Goal: Task Accomplishment & Management: Complete application form

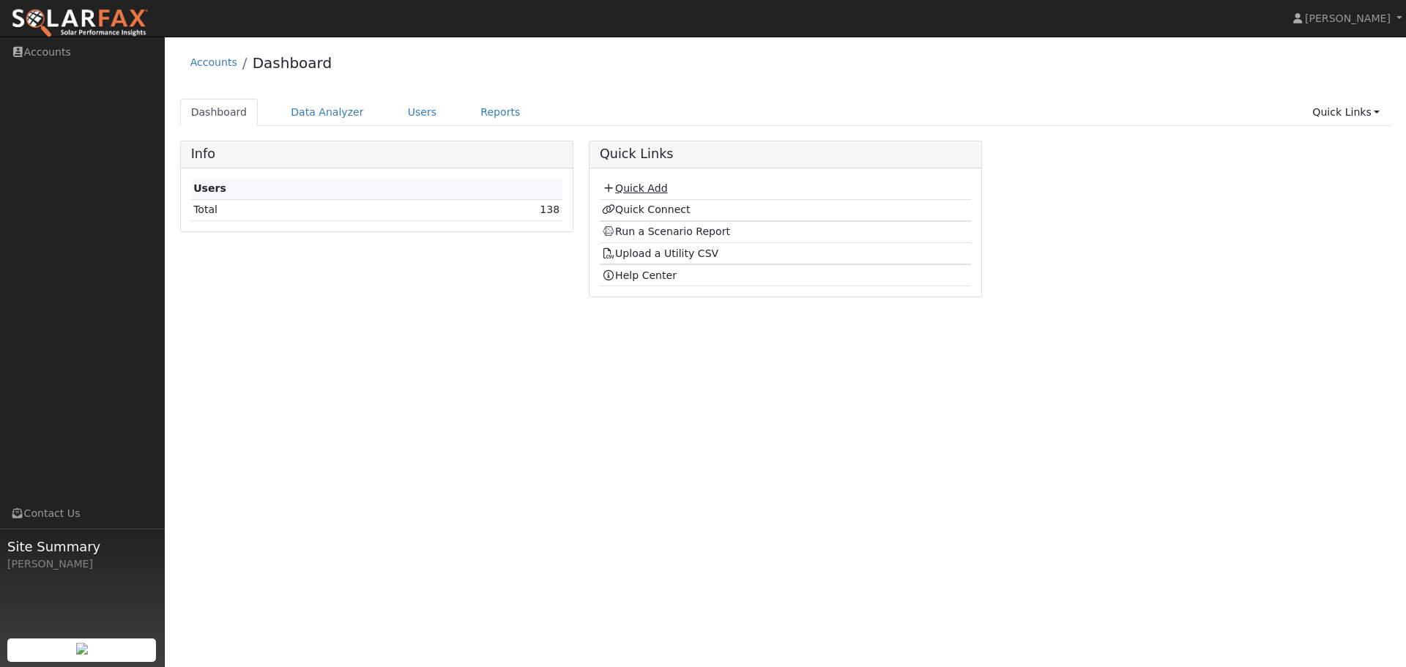
click at [639, 190] on link "Quick Add" at bounding box center [634, 188] width 65 height 12
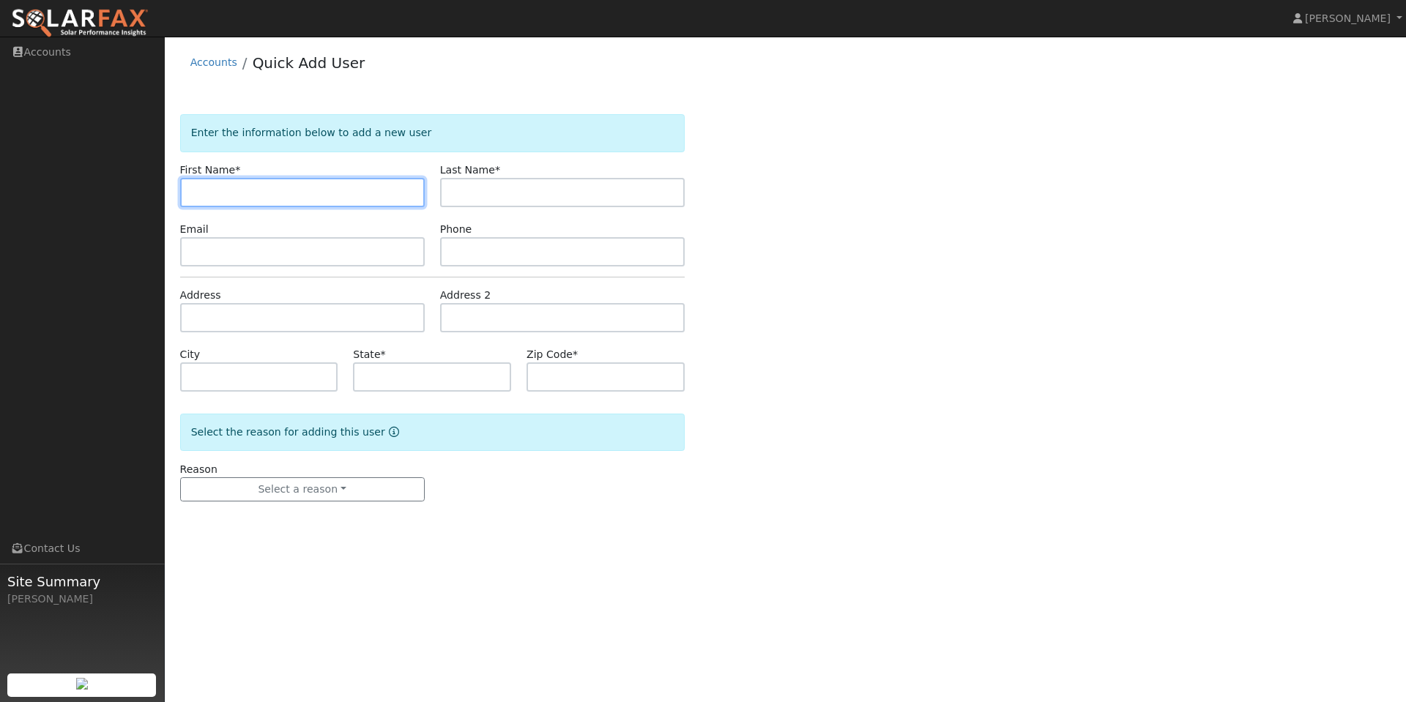
click at [327, 190] on input "text" at bounding box center [302, 192] width 245 height 29
type input "Ken"
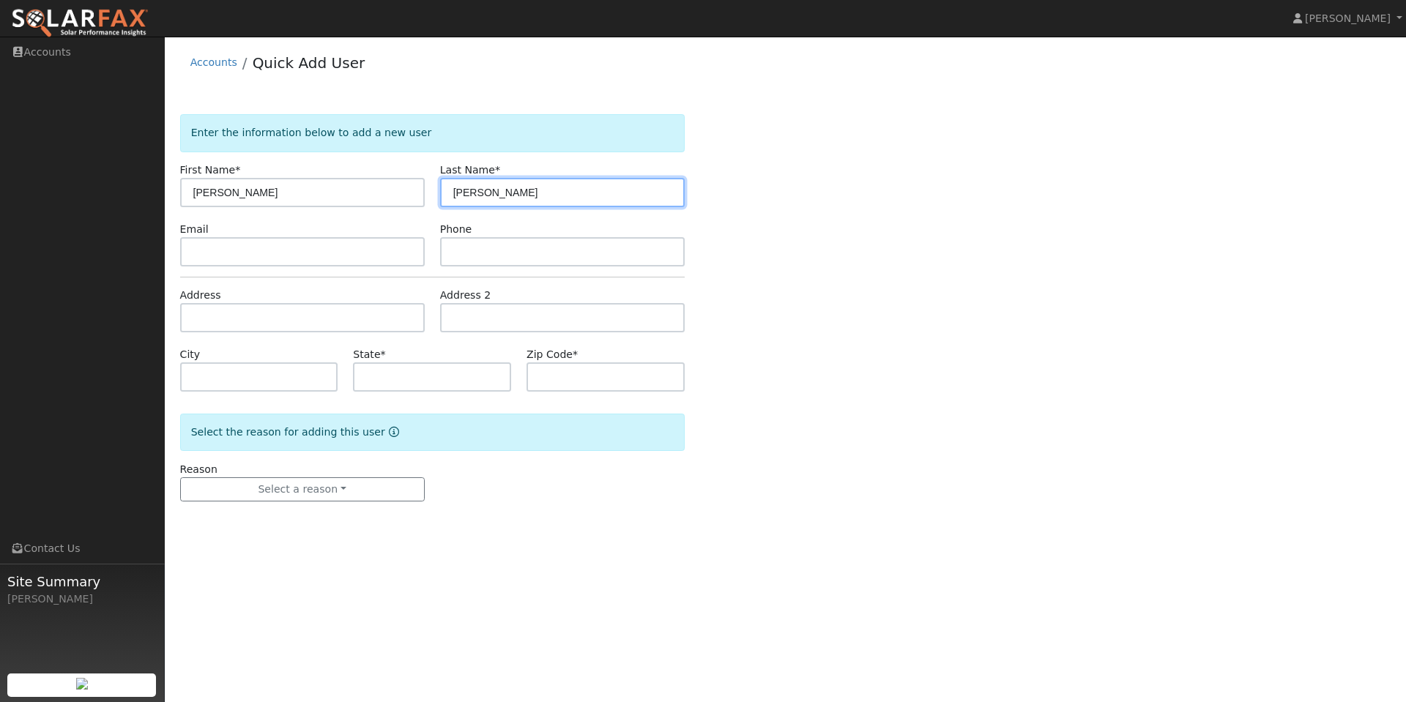
type input "Yan"
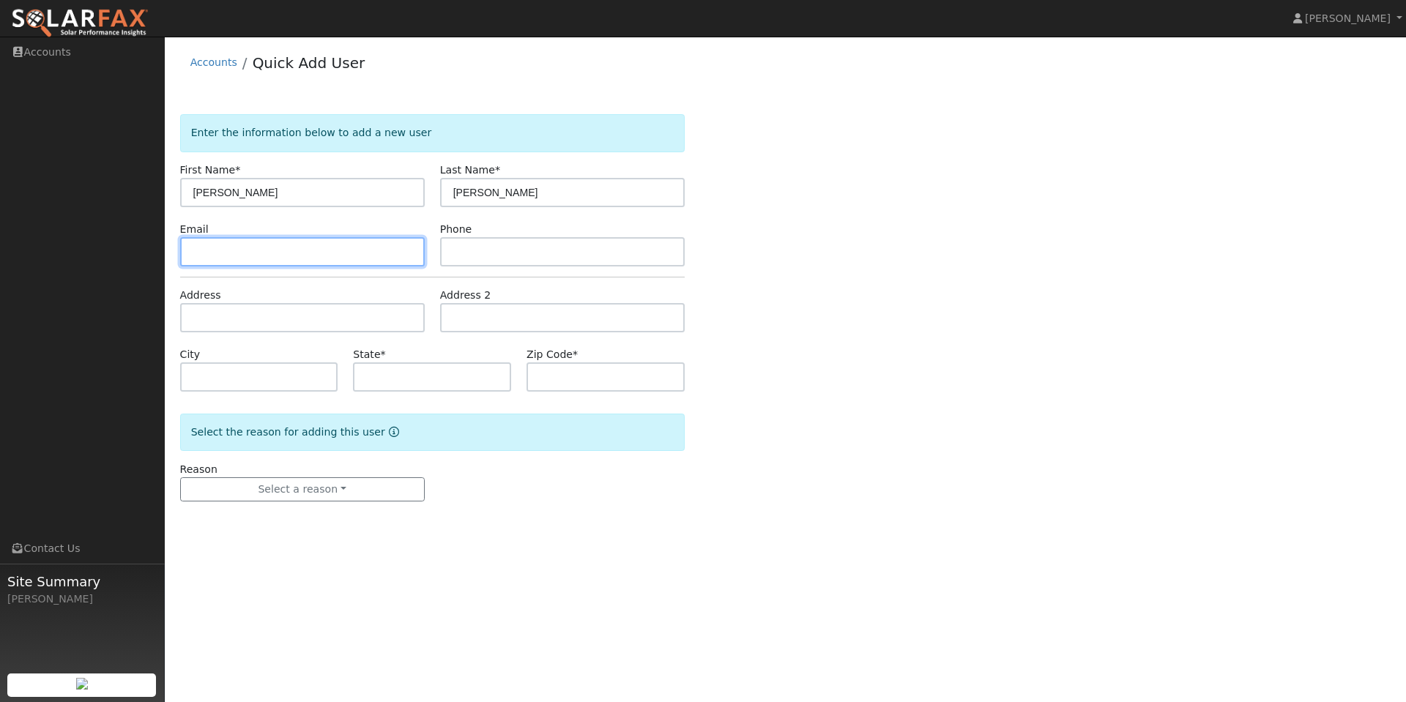
click at [244, 248] on input "text" at bounding box center [302, 251] width 245 height 29
paste input "ken.h.yan@gmail.com"
type input "ken.h.yan@gmail.com"
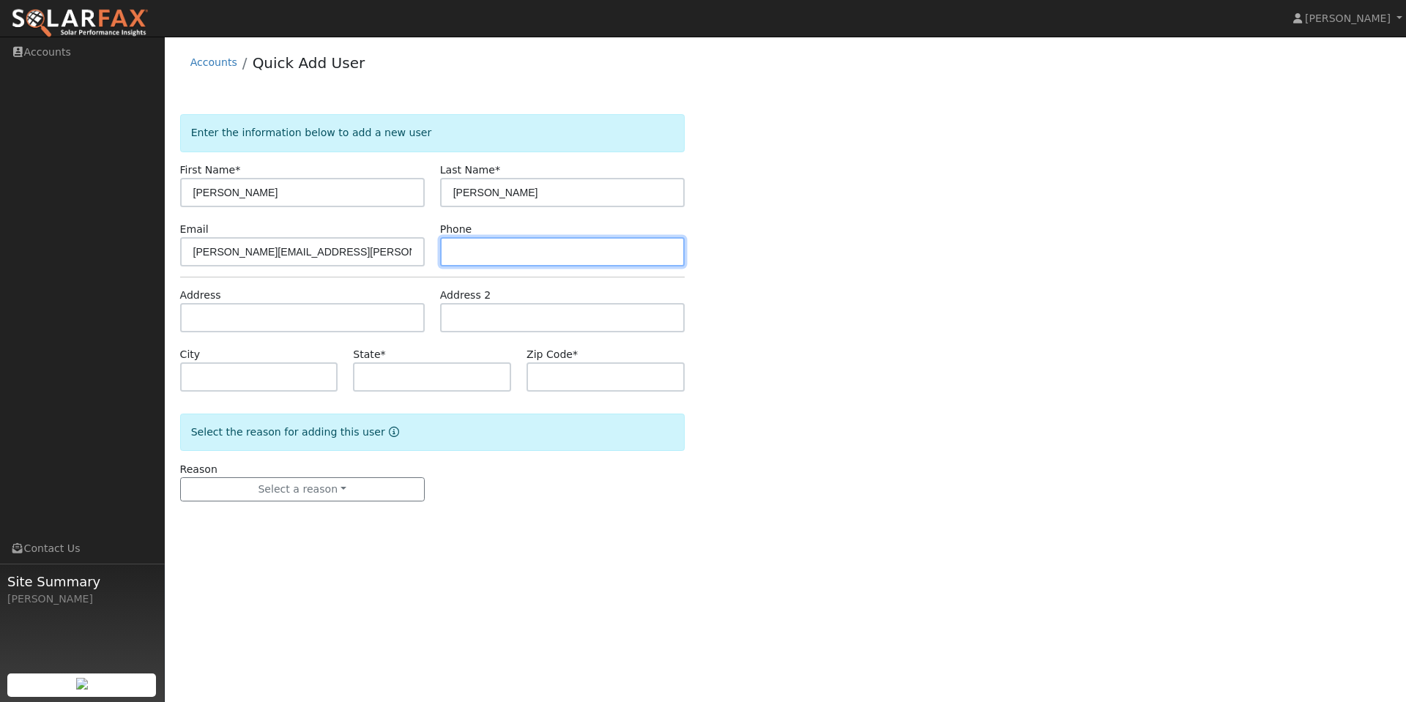
click at [535, 258] on input "text" at bounding box center [562, 251] width 245 height 29
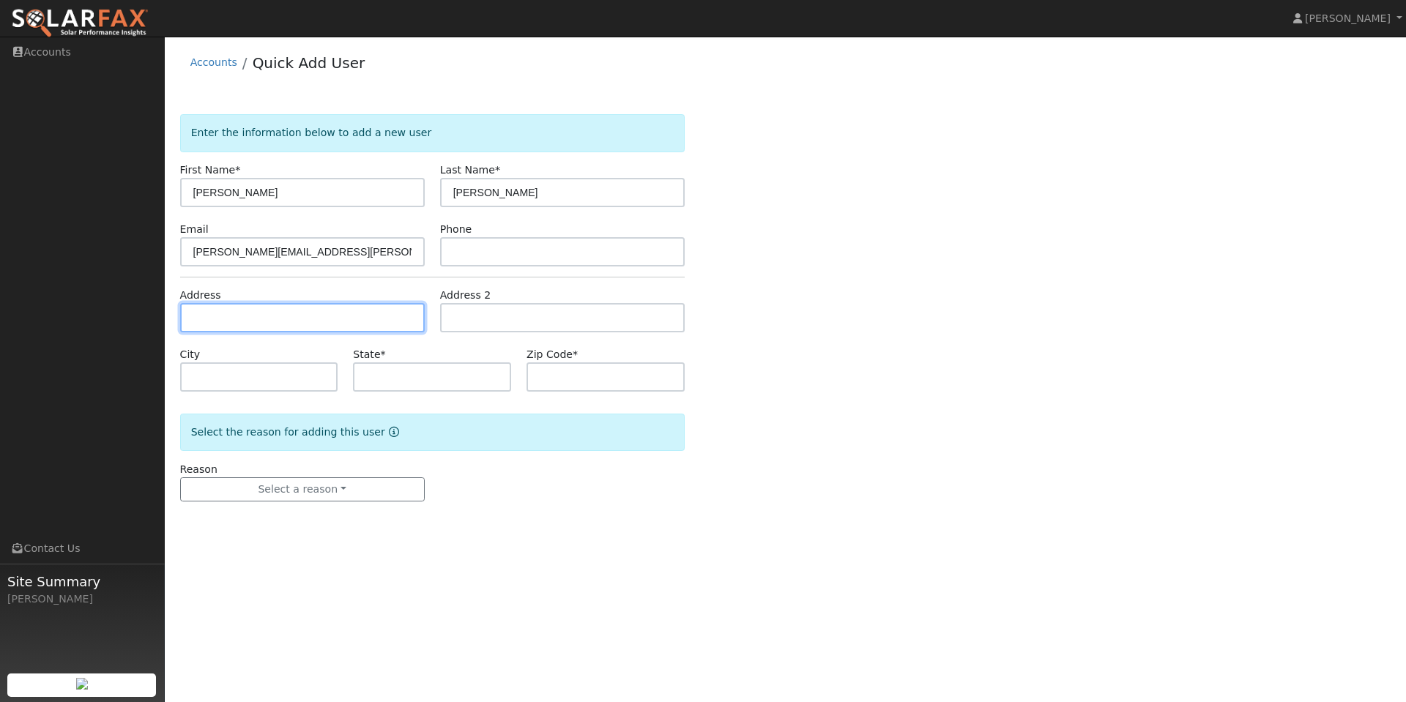
click at [258, 322] on input "text" at bounding box center [302, 317] width 245 height 29
click at [239, 318] on input "text" at bounding box center [302, 317] width 245 height 29
paste input "6082 Castlebrook Dr, Castro Valley, CA 94552"
type input "6082 Castlebrook Drive"
type input "Castro Valley"
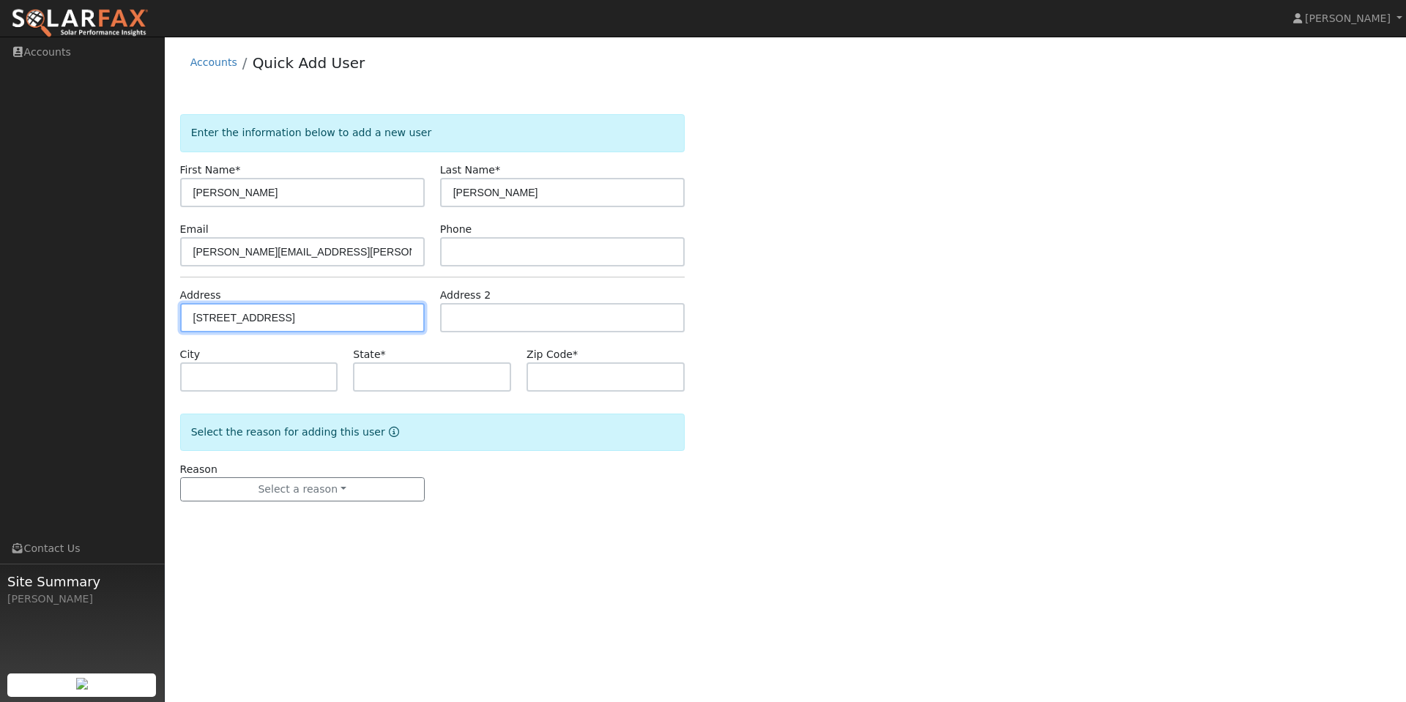
type input "CA"
type input "94552"
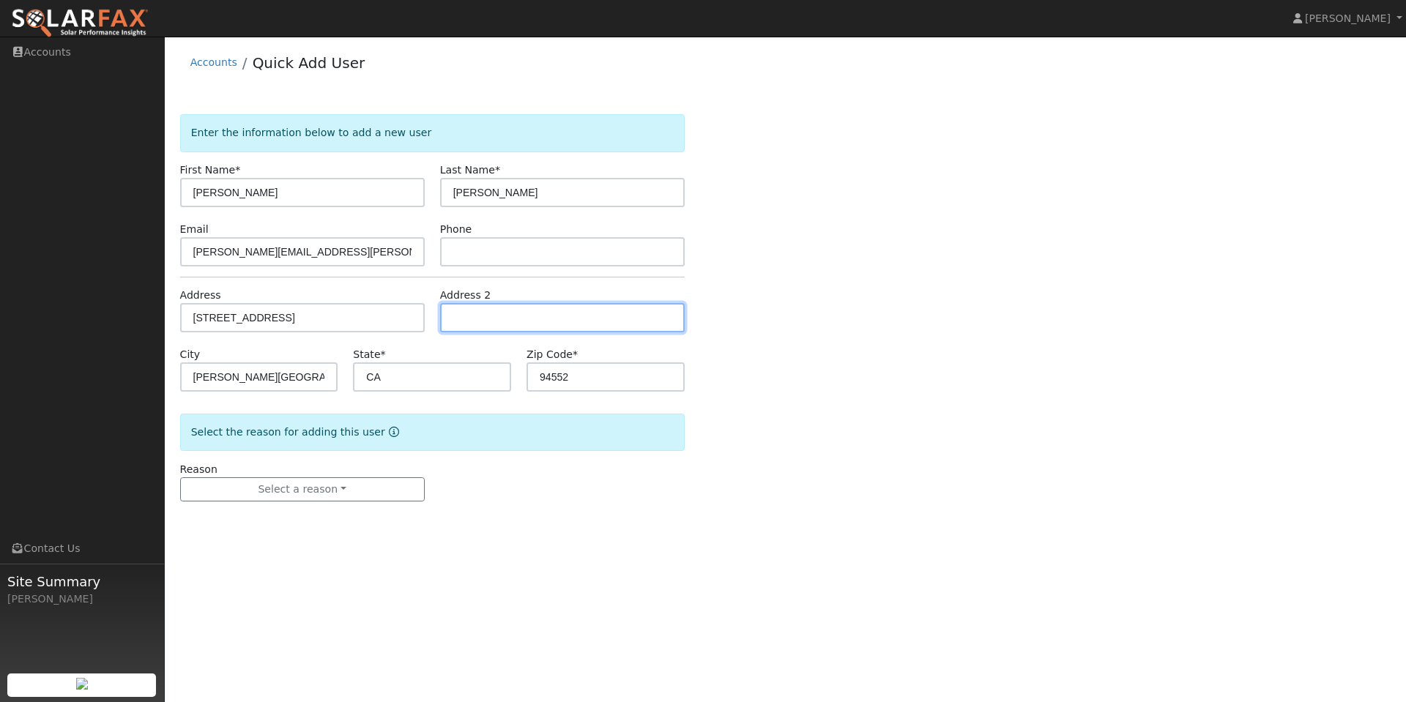
click at [565, 315] on input "text" at bounding box center [562, 317] width 245 height 29
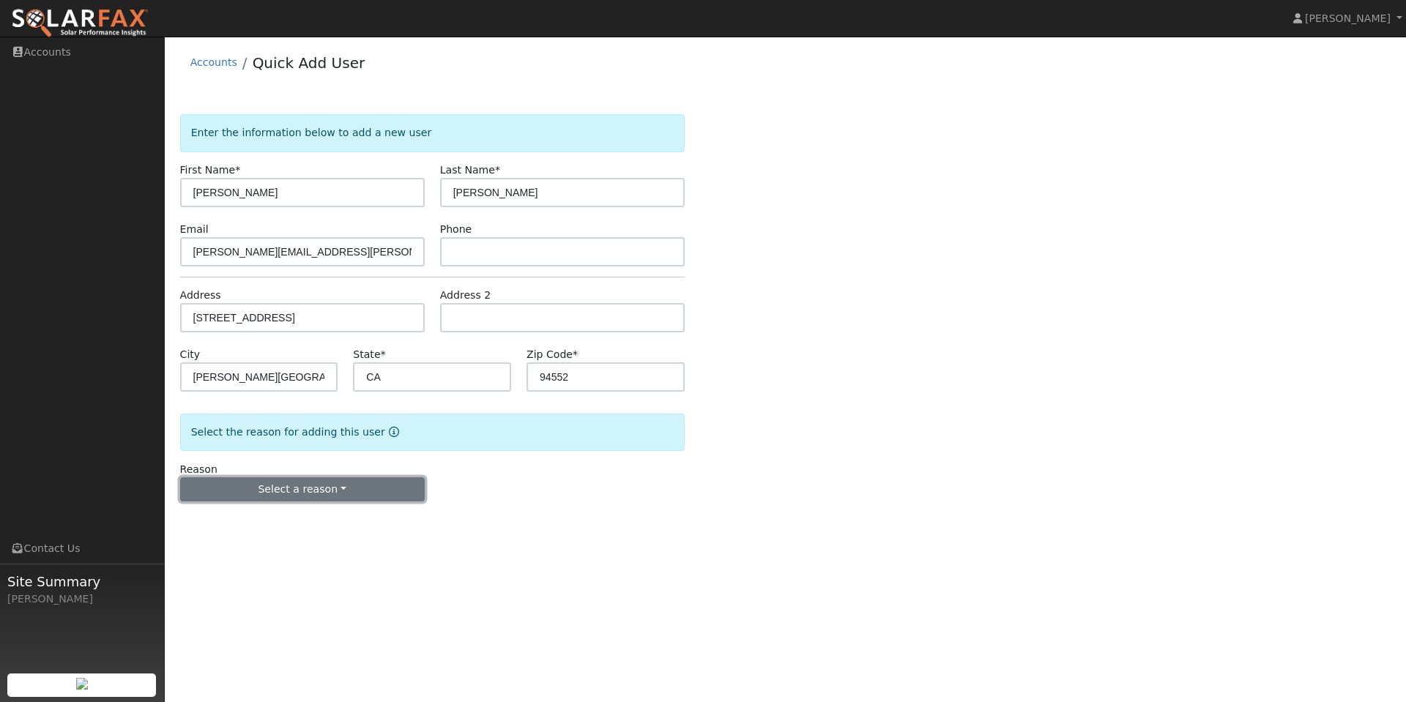
click at [331, 492] on button "Select a reason" at bounding box center [302, 490] width 245 height 25
click at [310, 545] on link "New customer adding solar" at bounding box center [262, 540] width 162 height 21
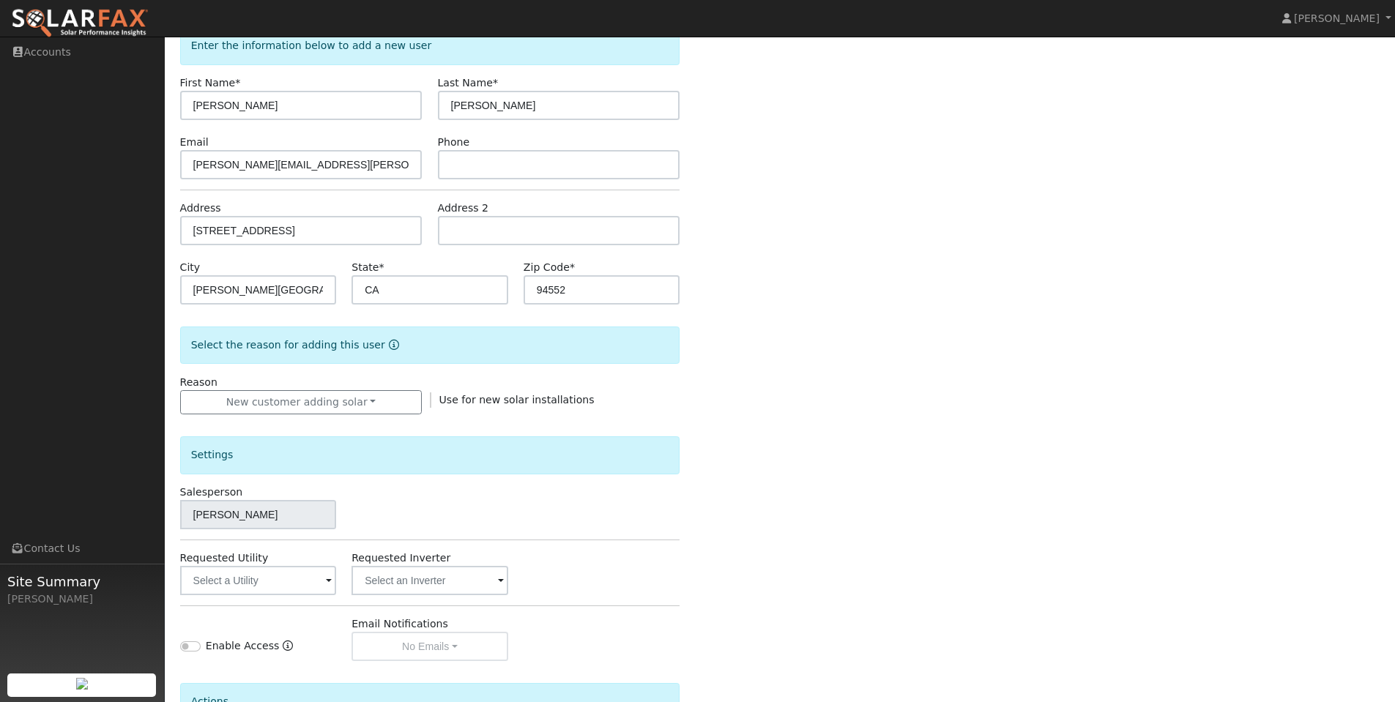
scroll to position [244, 0]
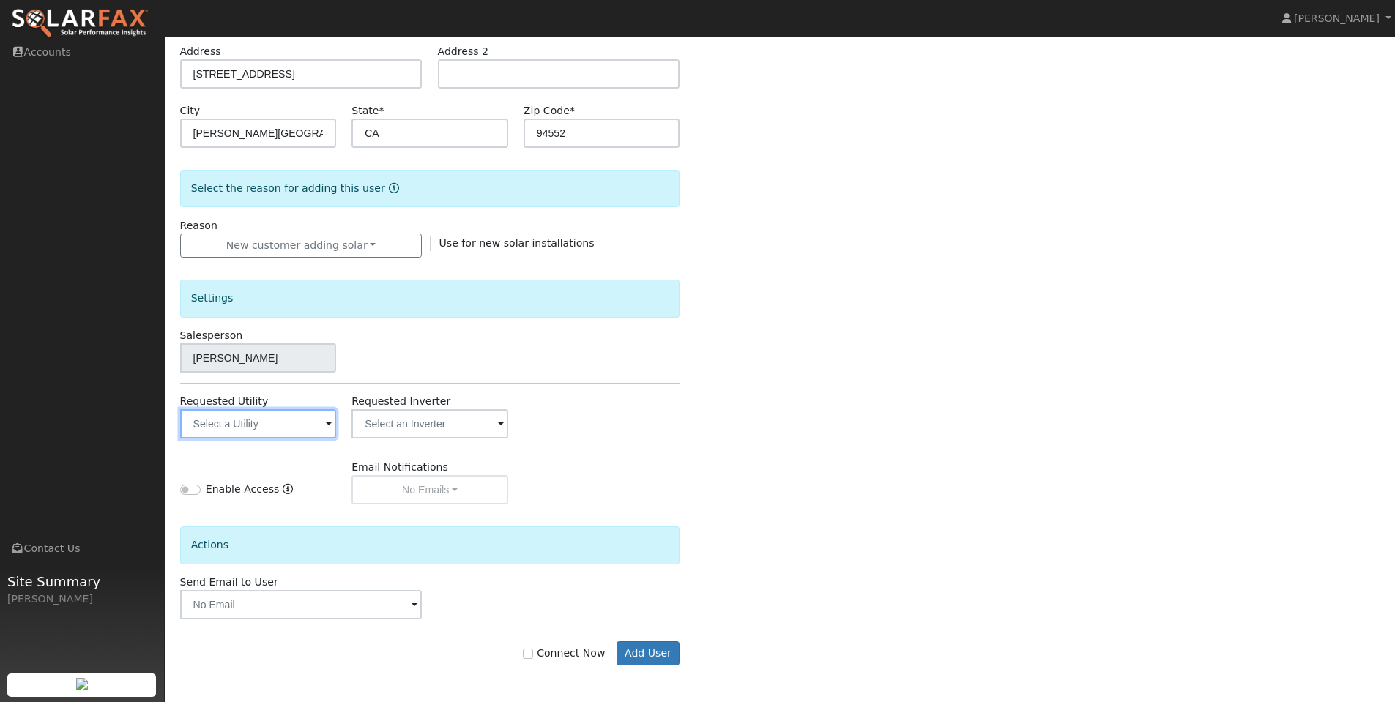
click at [316, 432] on input "text" at bounding box center [258, 423] width 157 height 29
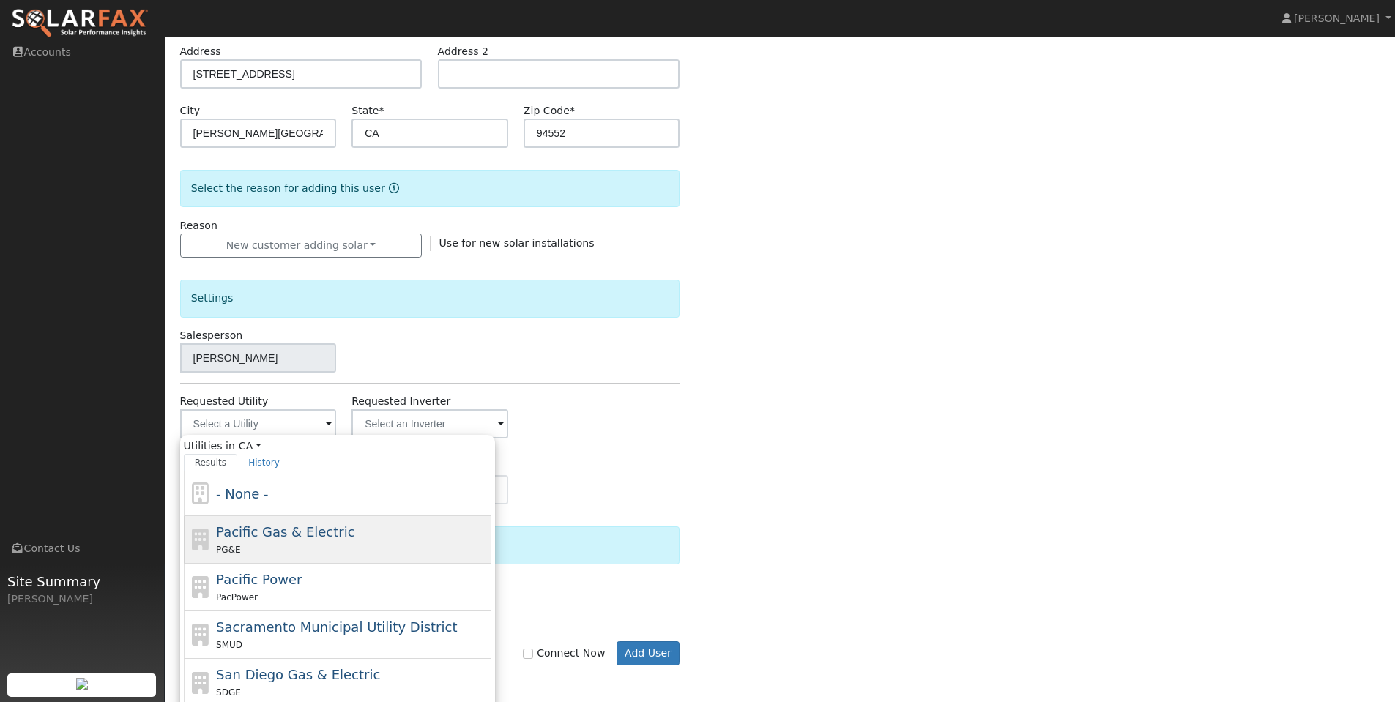
drag, startPoint x: 289, startPoint y: 545, endPoint x: 322, endPoint y: 539, distance: 34.2
click at [289, 545] on div "PG&E" at bounding box center [352, 549] width 272 height 15
type input "Pacific Gas & Electric"
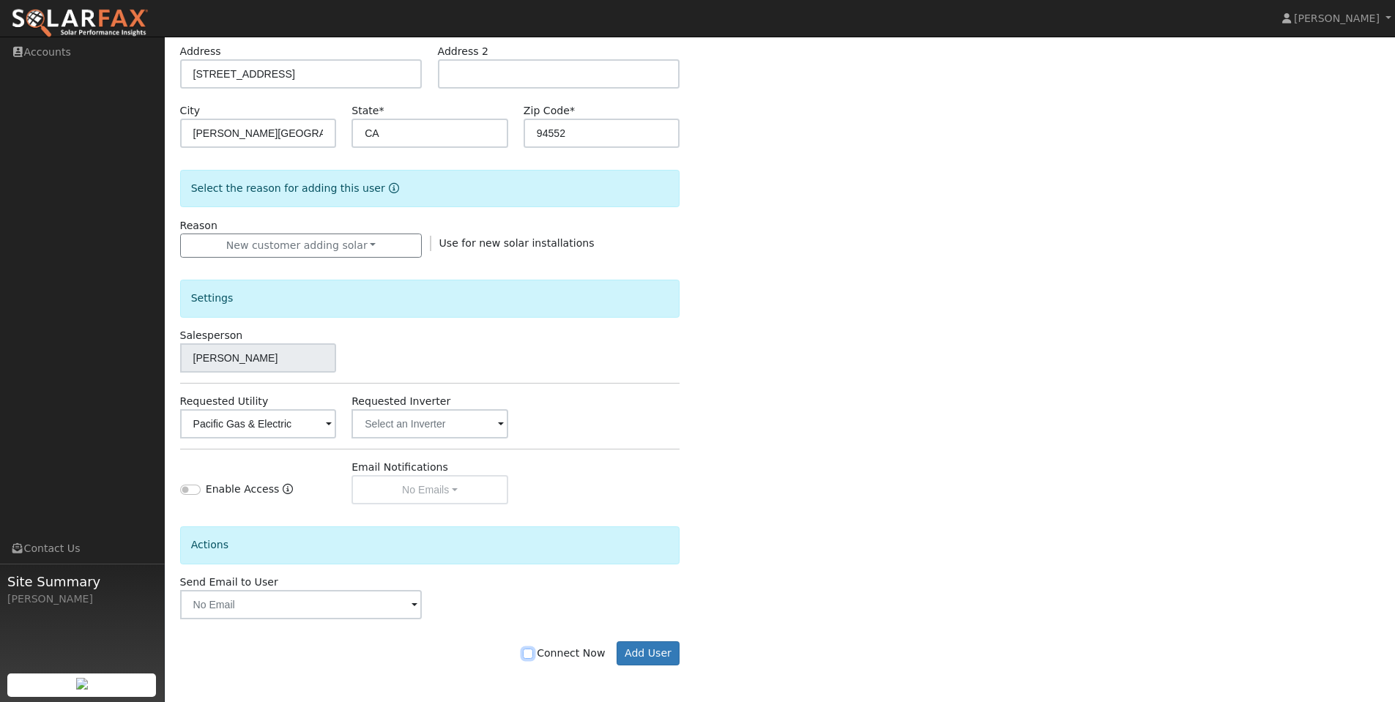
click at [533, 654] on input "Connect Now" at bounding box center [528, 654] width 10 height 10
checkbox input "true"
click at [648, 658] on button "Add User" at bounding box center [649, 654] width 64 height 25
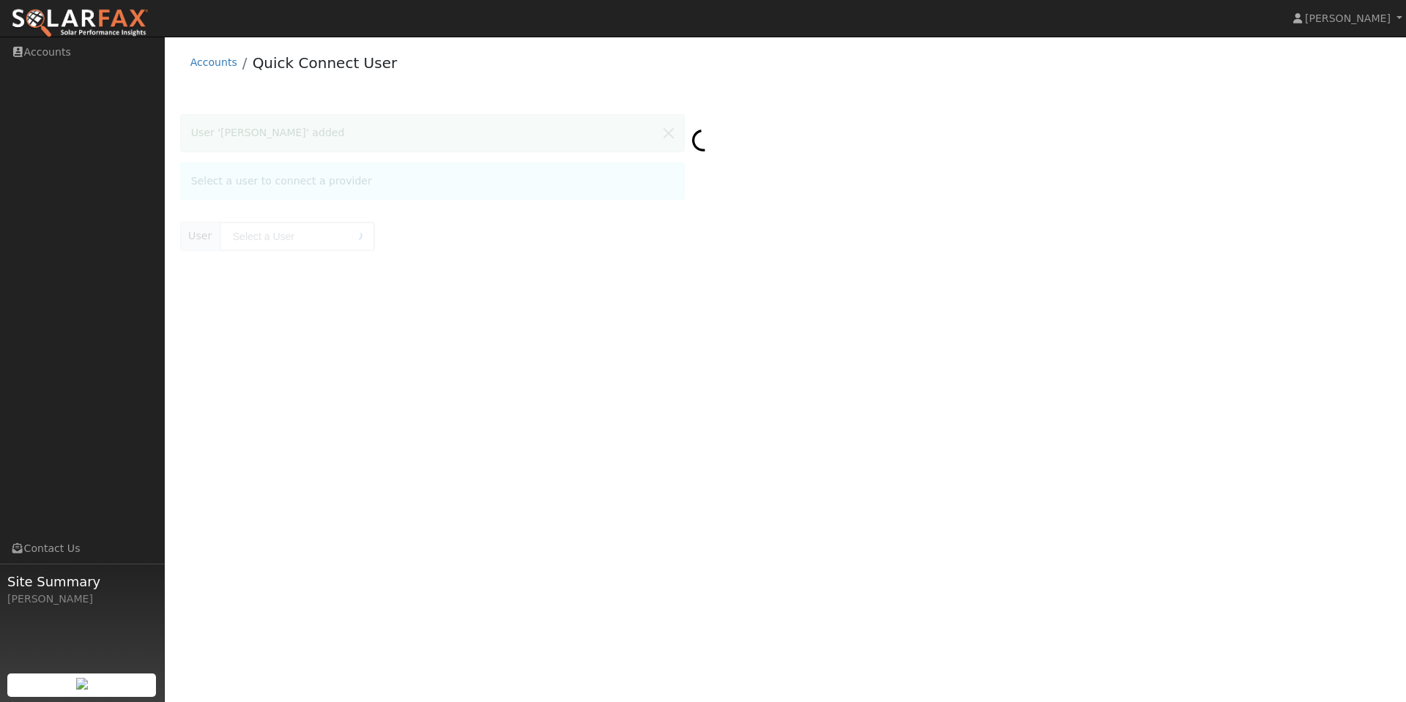
type input "Ken Yan"
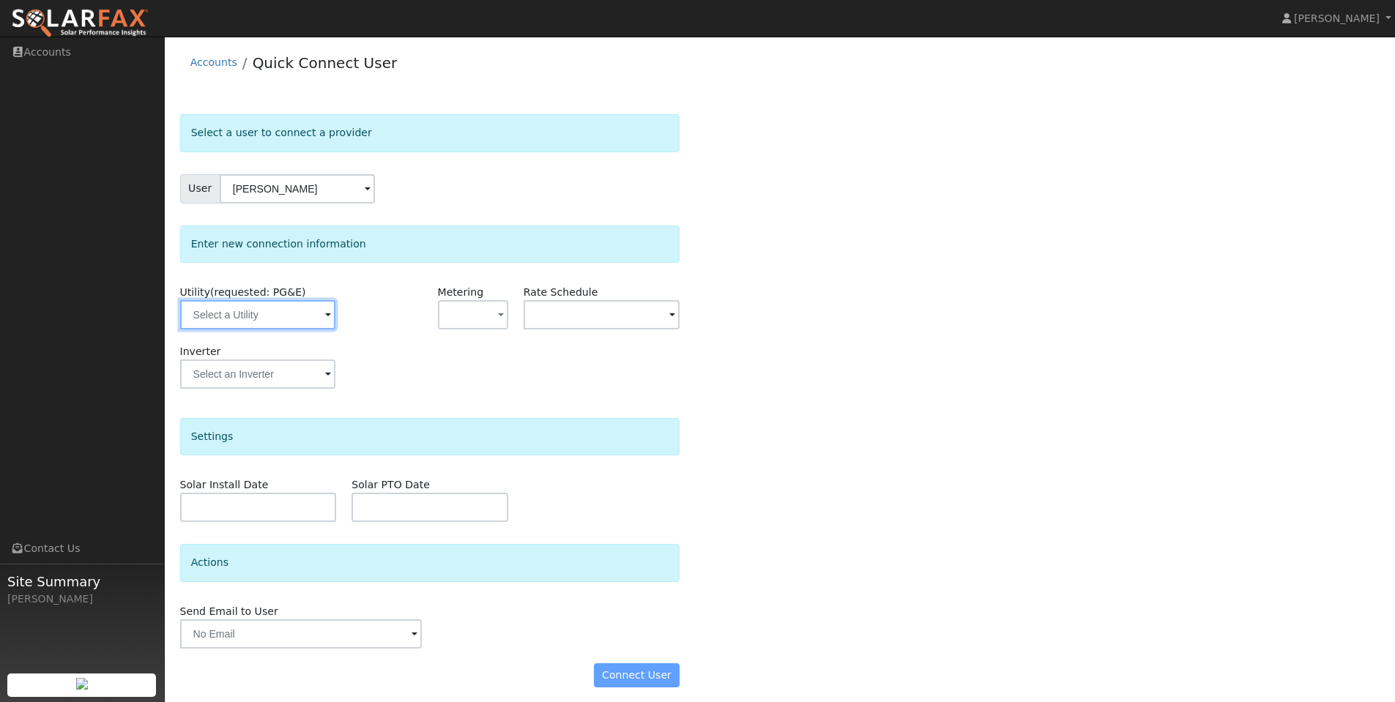
click at [256, 316] on input "text" at bounding box center [257, 314] width 155 height 29
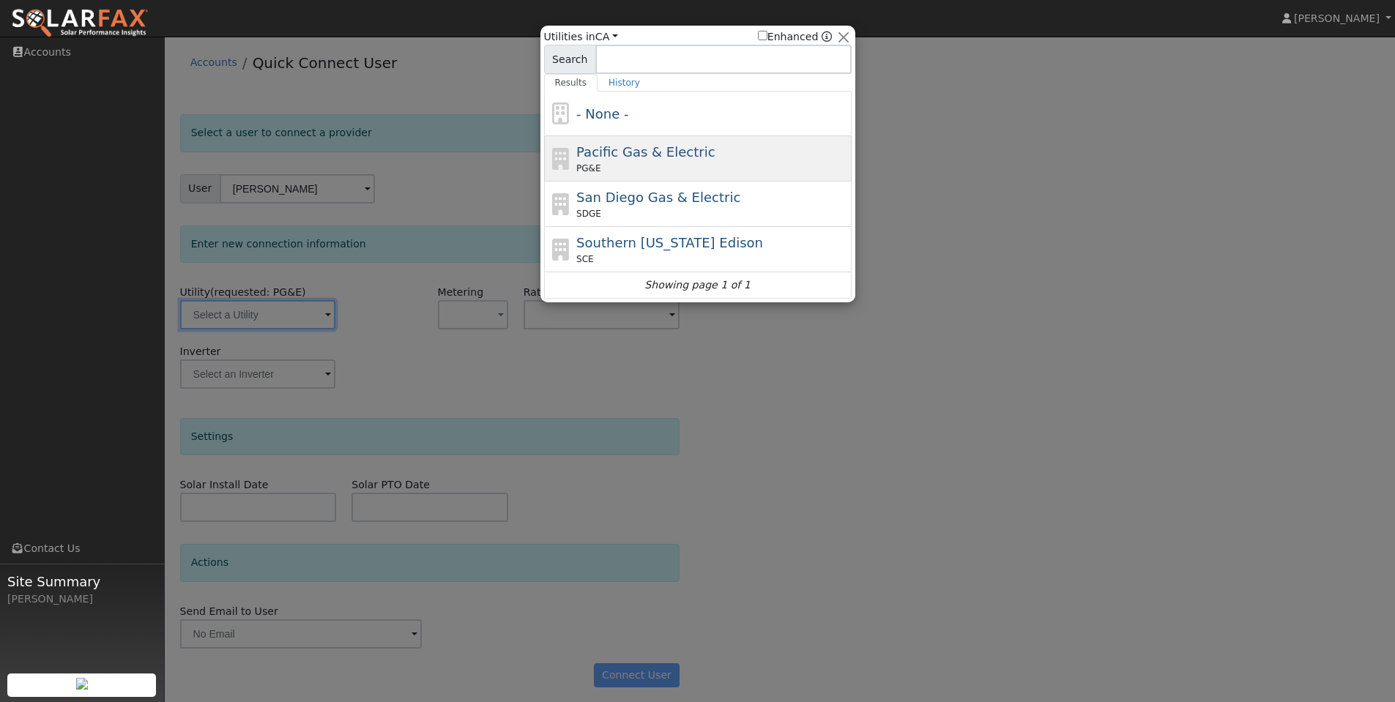
click at [639, 158] on span "Pacific Gas & Electric" at bounding box center [645, 151] width 138 height 15
type input "PG&E"
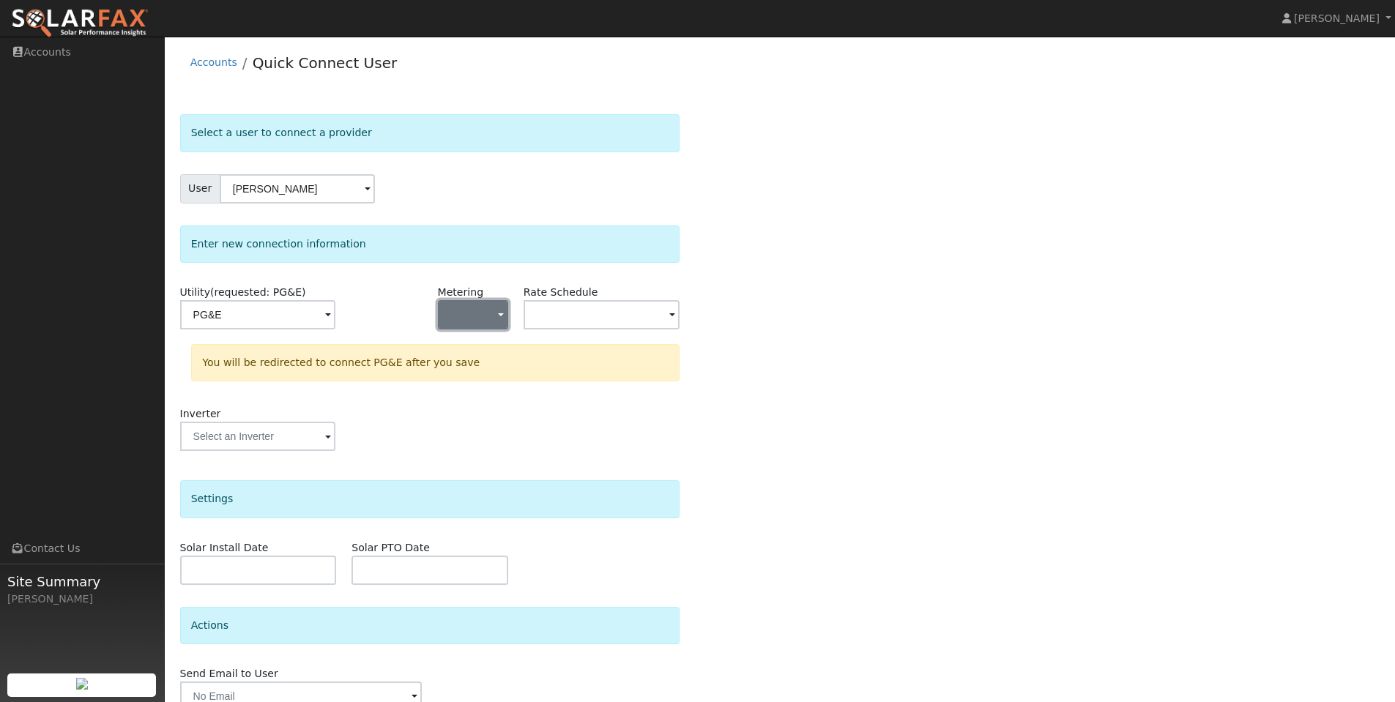
click at [492, 313] on button "button" at bounding box center [473, 314] width 70 height 29
drag, startPoint x: 497, startPoint y: 368, endPoint x: 544, endPoint y: 355, distance: 48.2
click at [500, 368] on link "NEM" at bounding box center [490, 367] width 102 height 21
click at [595, 322] on input "text" at bounding box center [602, 314] width 157 height 29
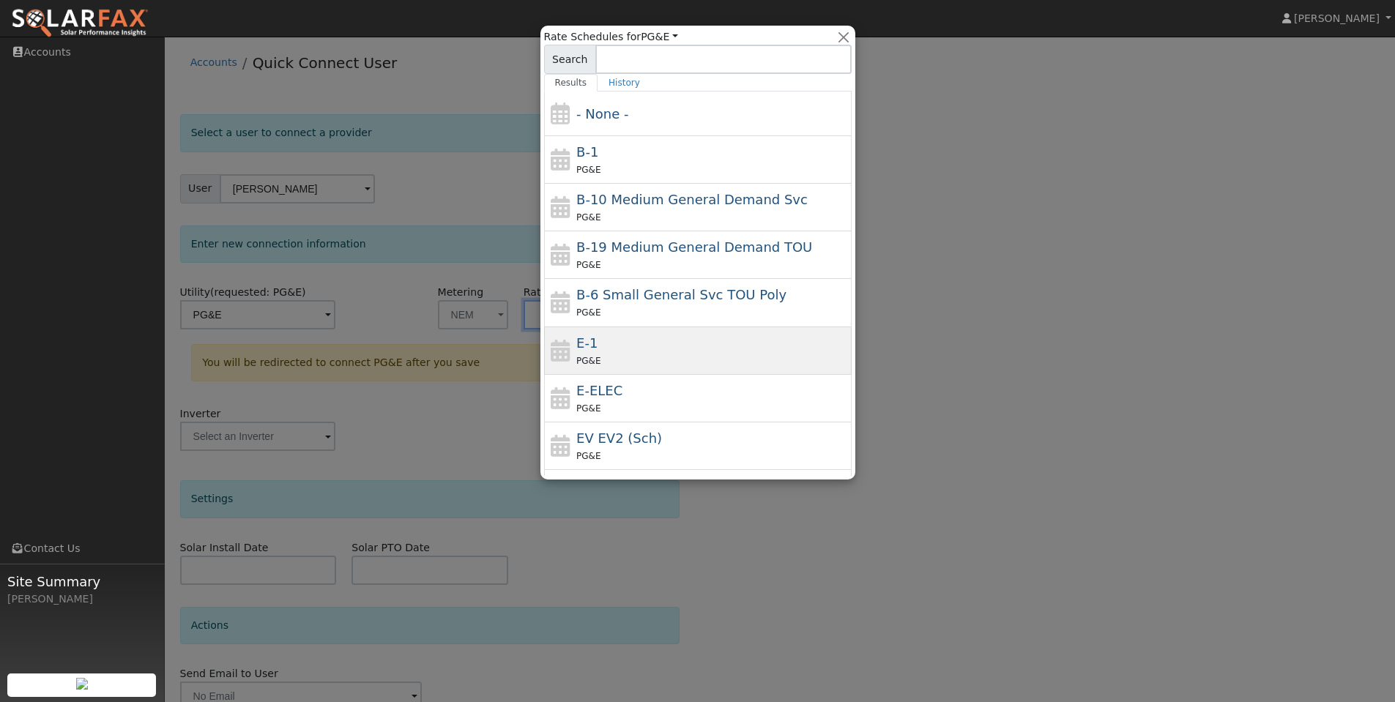
click at [610, 341] on div "E-1 PG&E" at bounding box center [712, 350] width 272 height 35
type input "E-1"
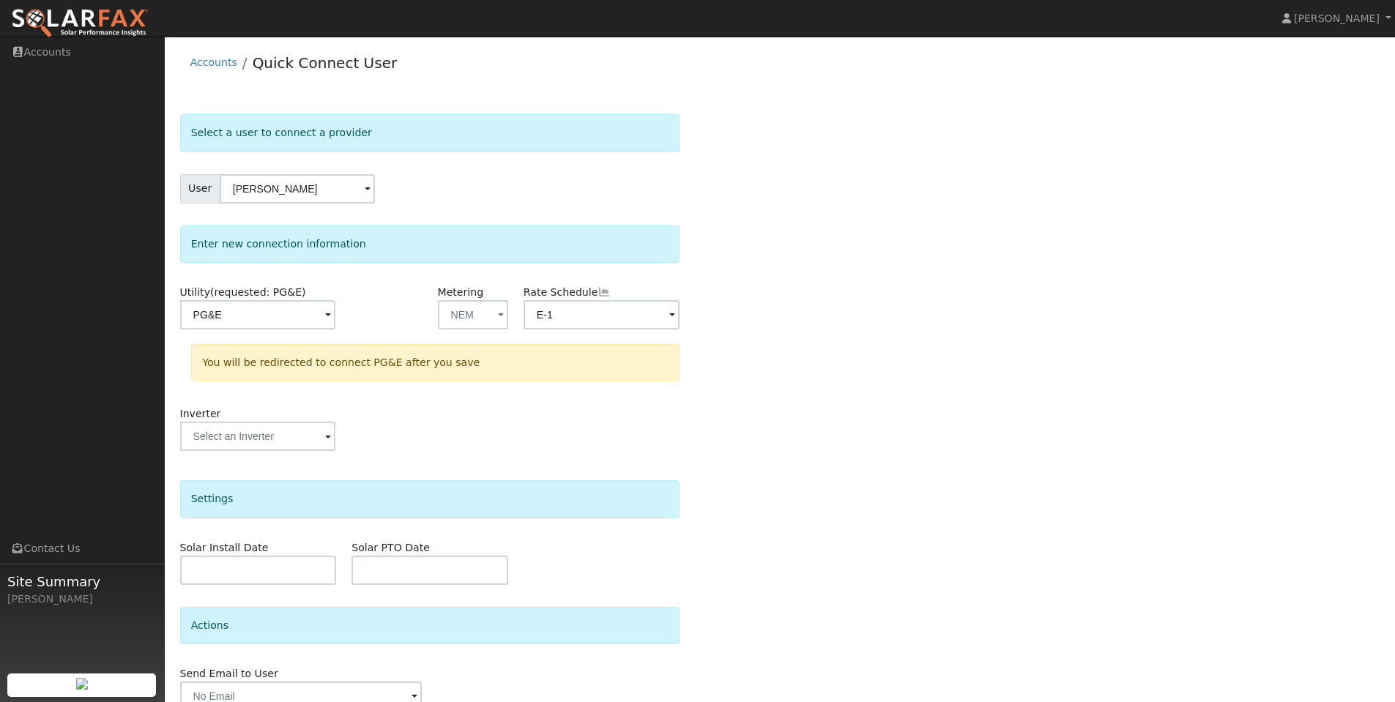
scroll to position [70, 0]
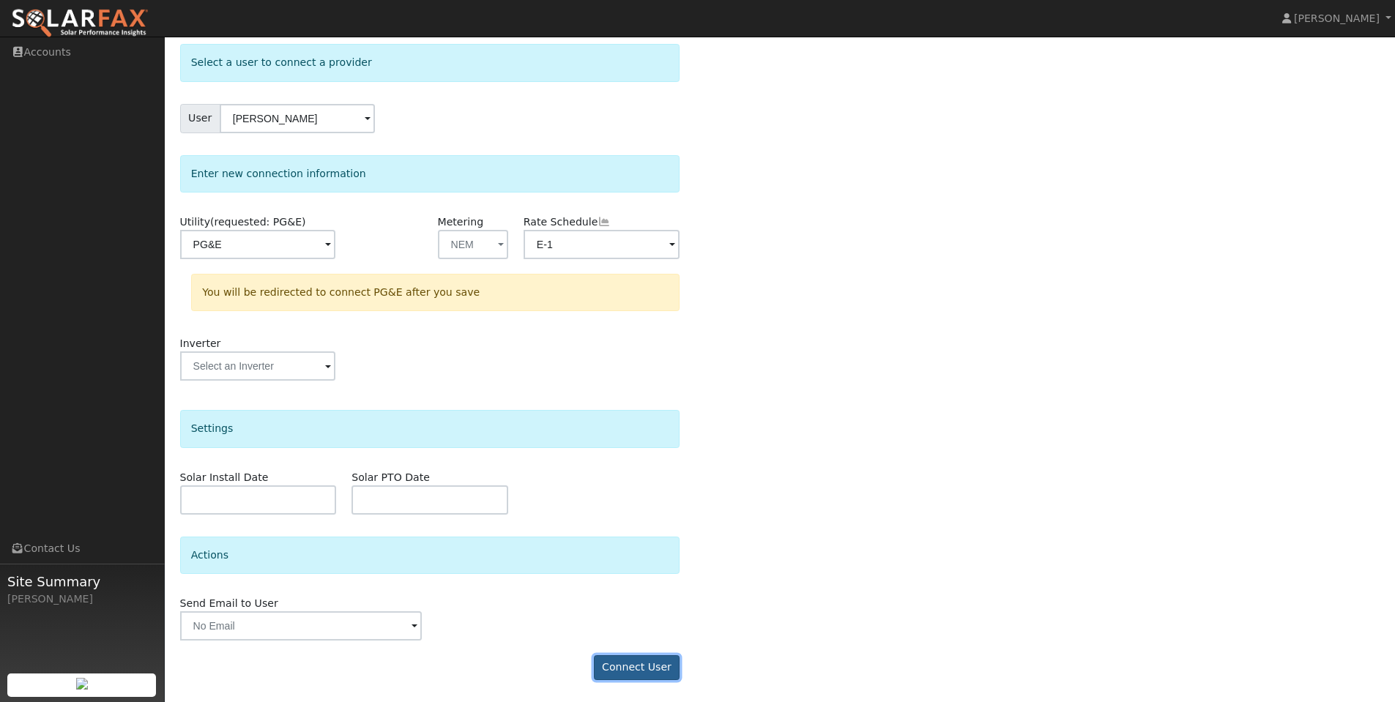
click at [617, 666] on button "Connect User" at bounding box center [637, 668] width 86 height 25
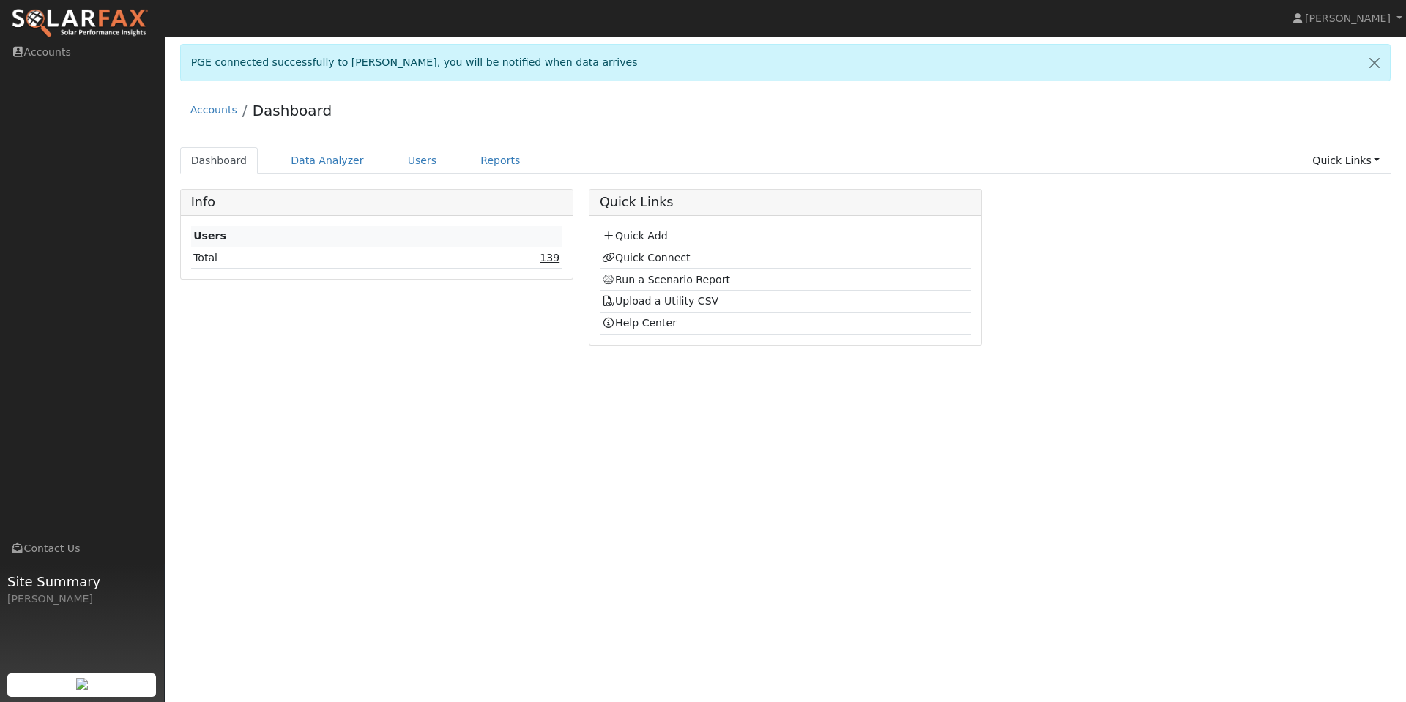
click at [554, 259] on link "139" at bounding box center [550, 258] width 20 height 12
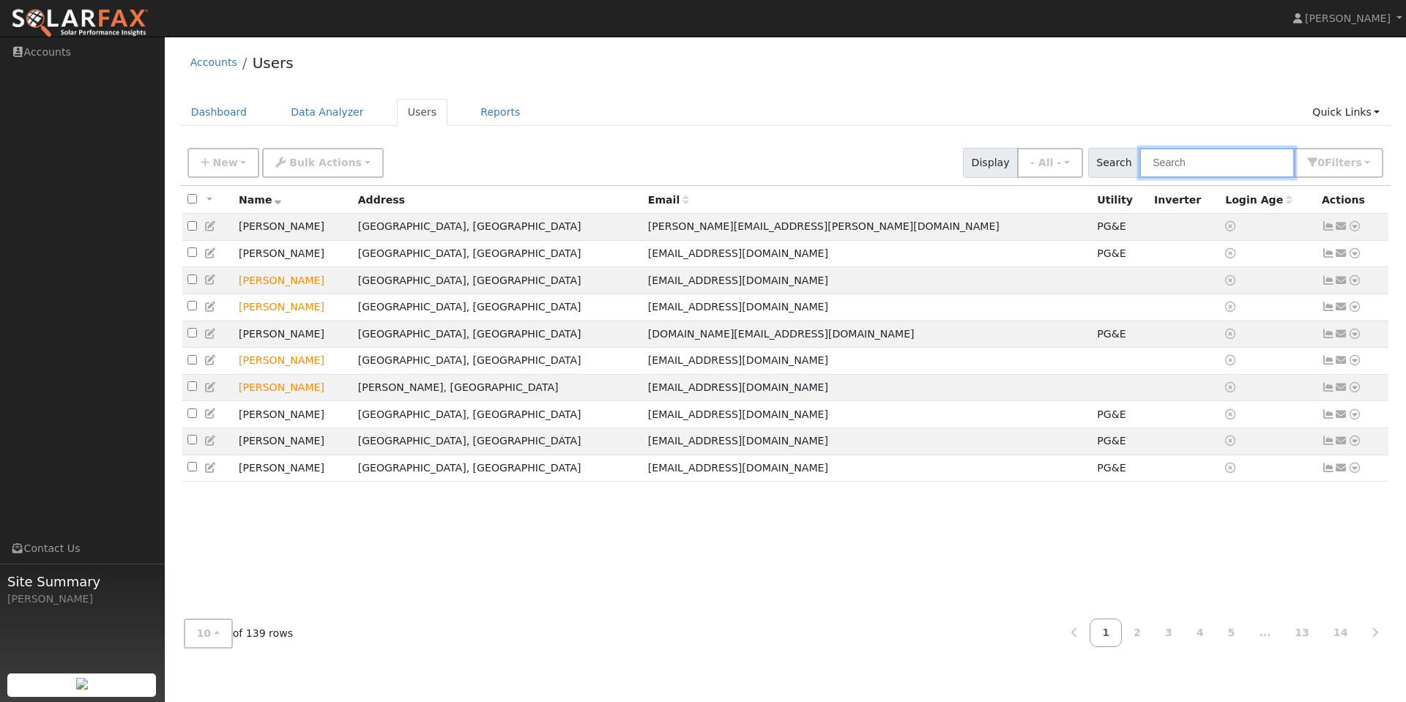
click at [1206, 170] on input "text" at bounding box center [1217, 163] width 155 height 30
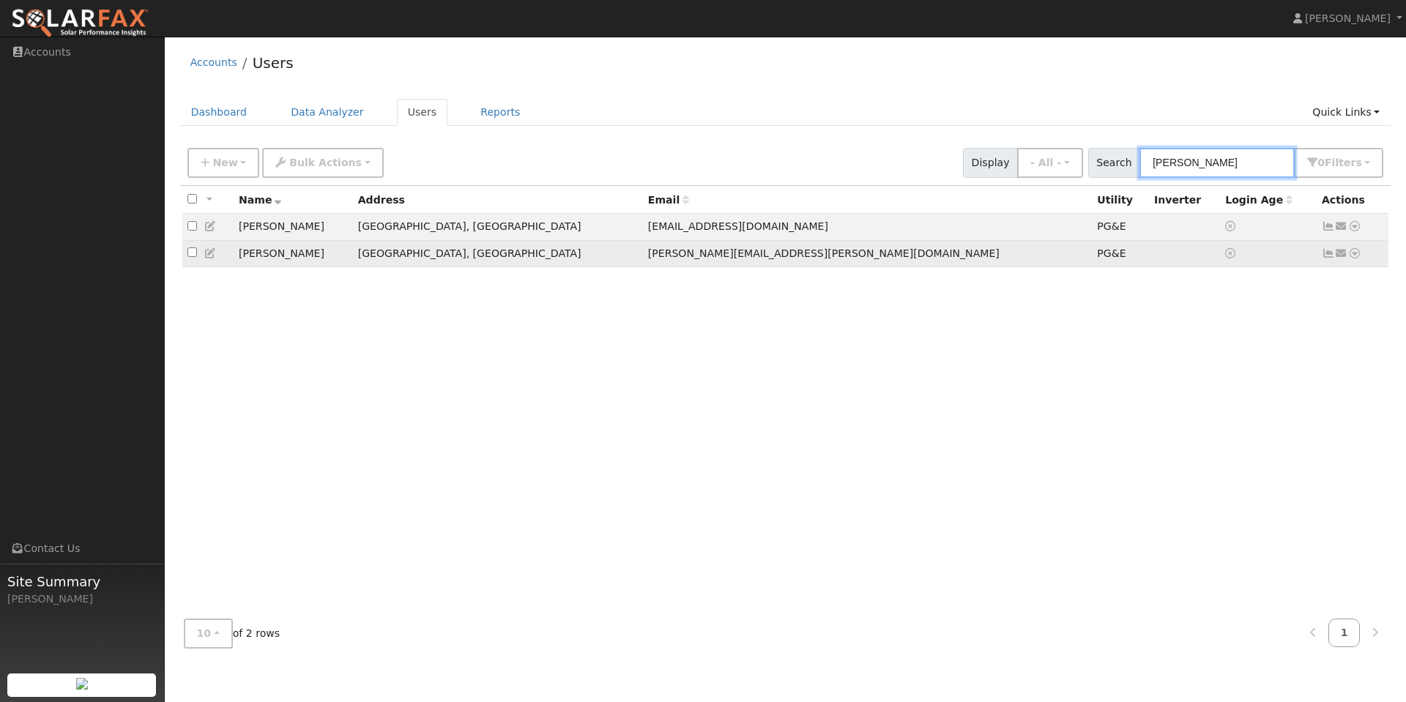
type input "ken"
click at [1356, 259] on icon at bounding box center [1355, 253] width 13 height 10
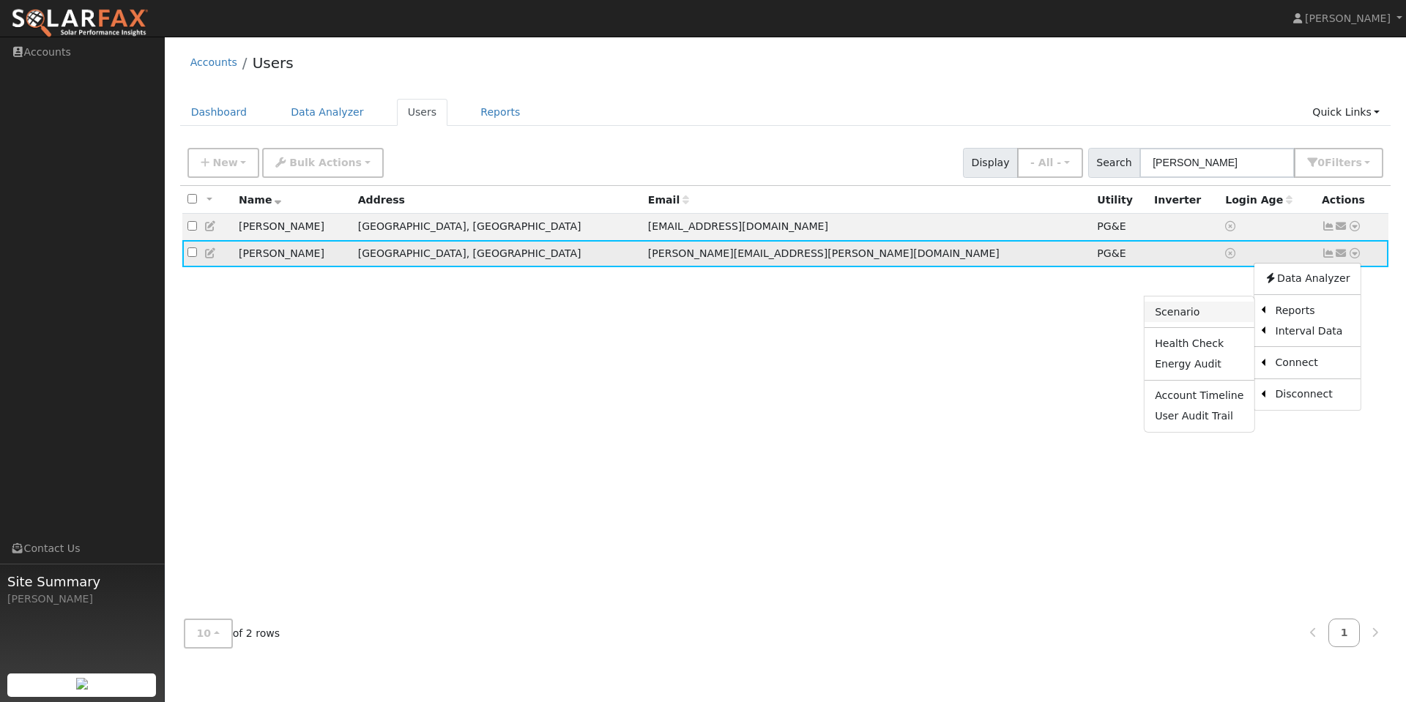
click at [1214, 322] on link "Scenario" at bounding box center [1199, 312] width 109 height 21
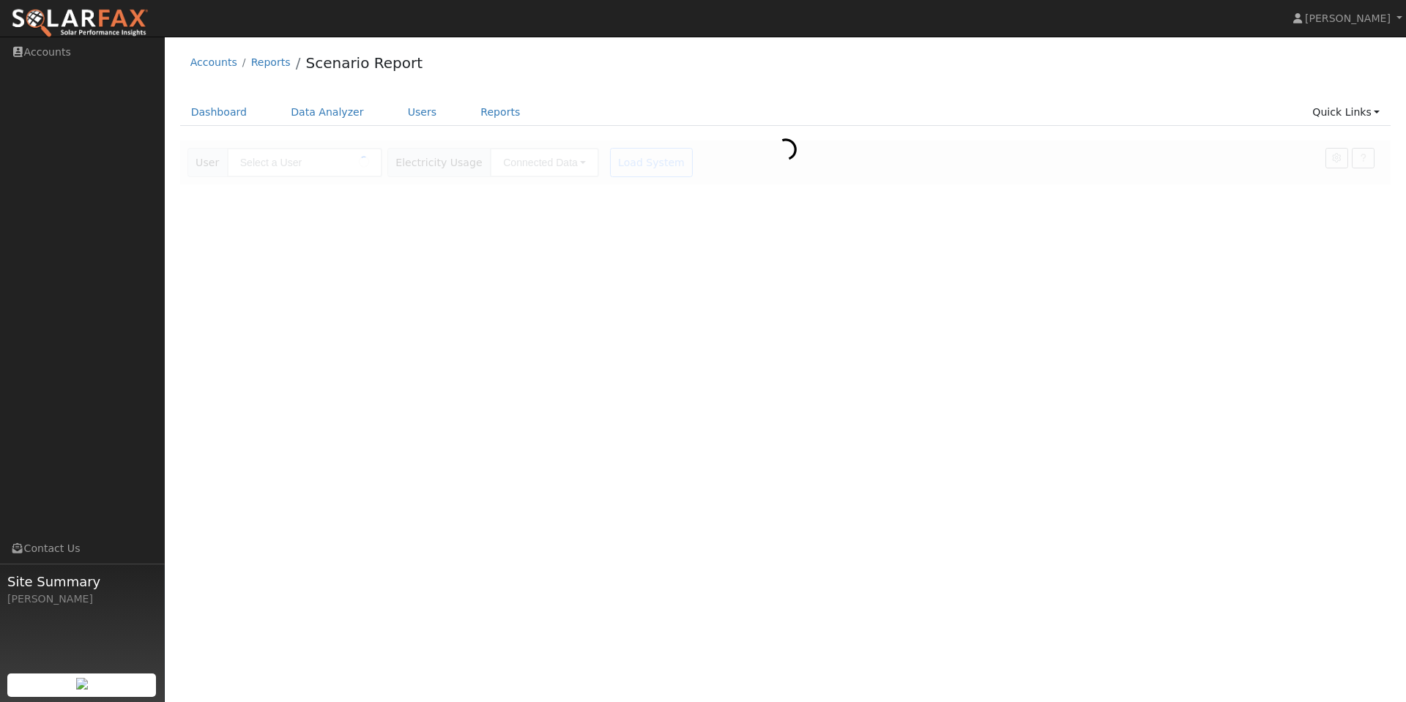
type input "[PERSON_NAME]"
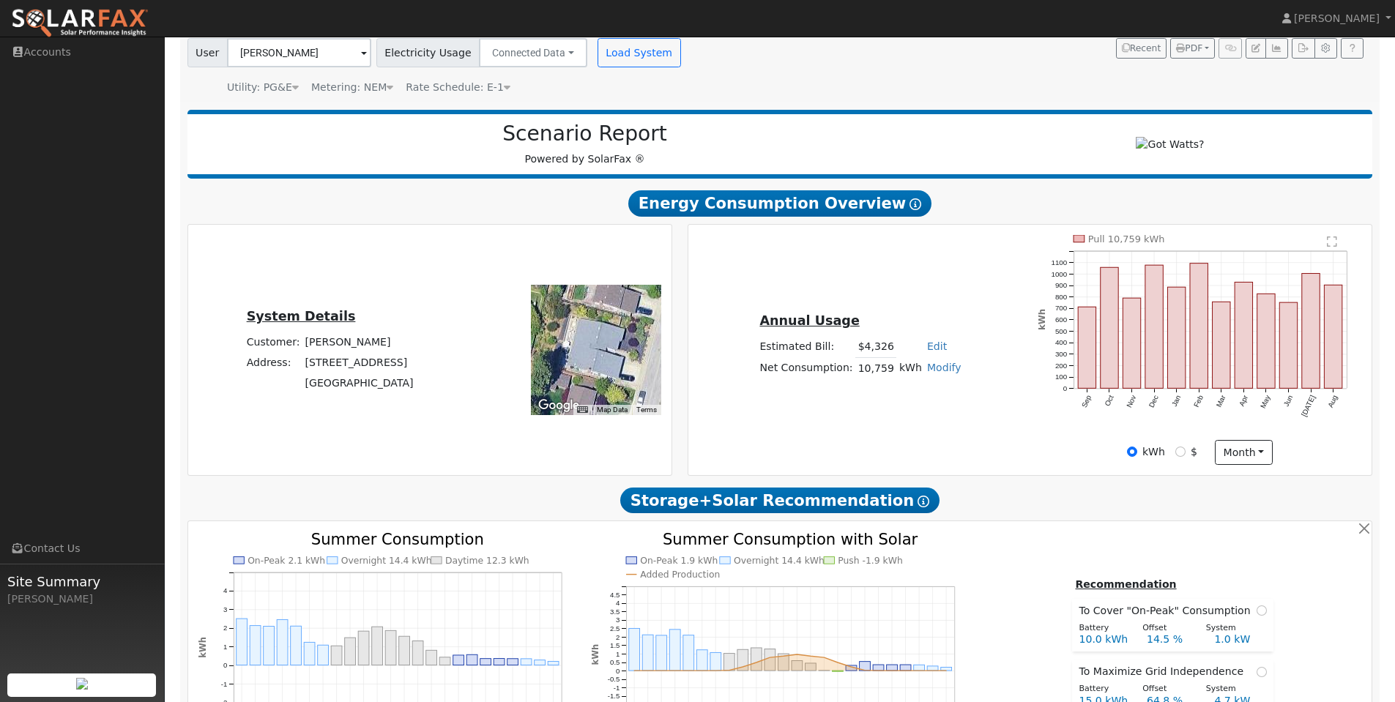
scroll to position [293, 0]
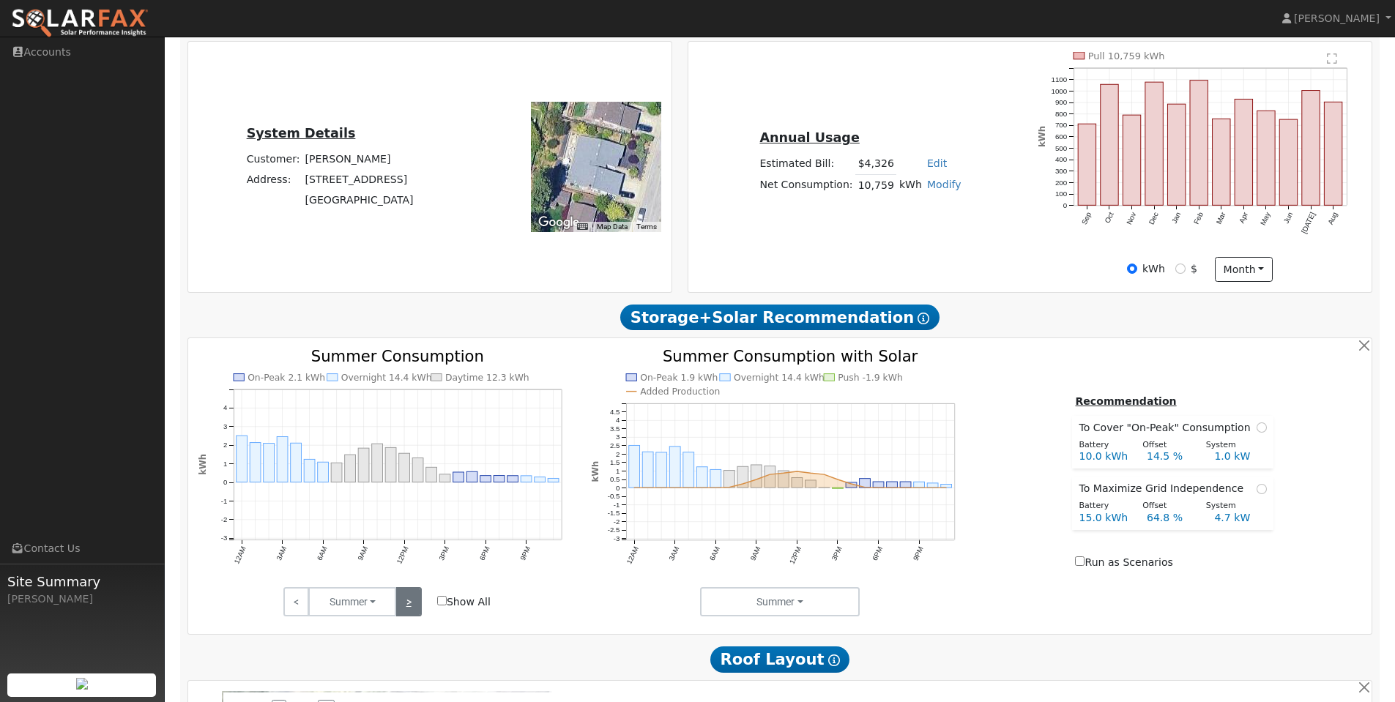
click at [414, 610] on link ">" at bounding box center [409, 601] width 26 height 29
click at [1015, 269] on div "Annual Usage Estimated Bill: $4,326 Edit Estimated Bill $ Annual Net Consumptio…" at bounding box center [1030, 167] width 679 height 230
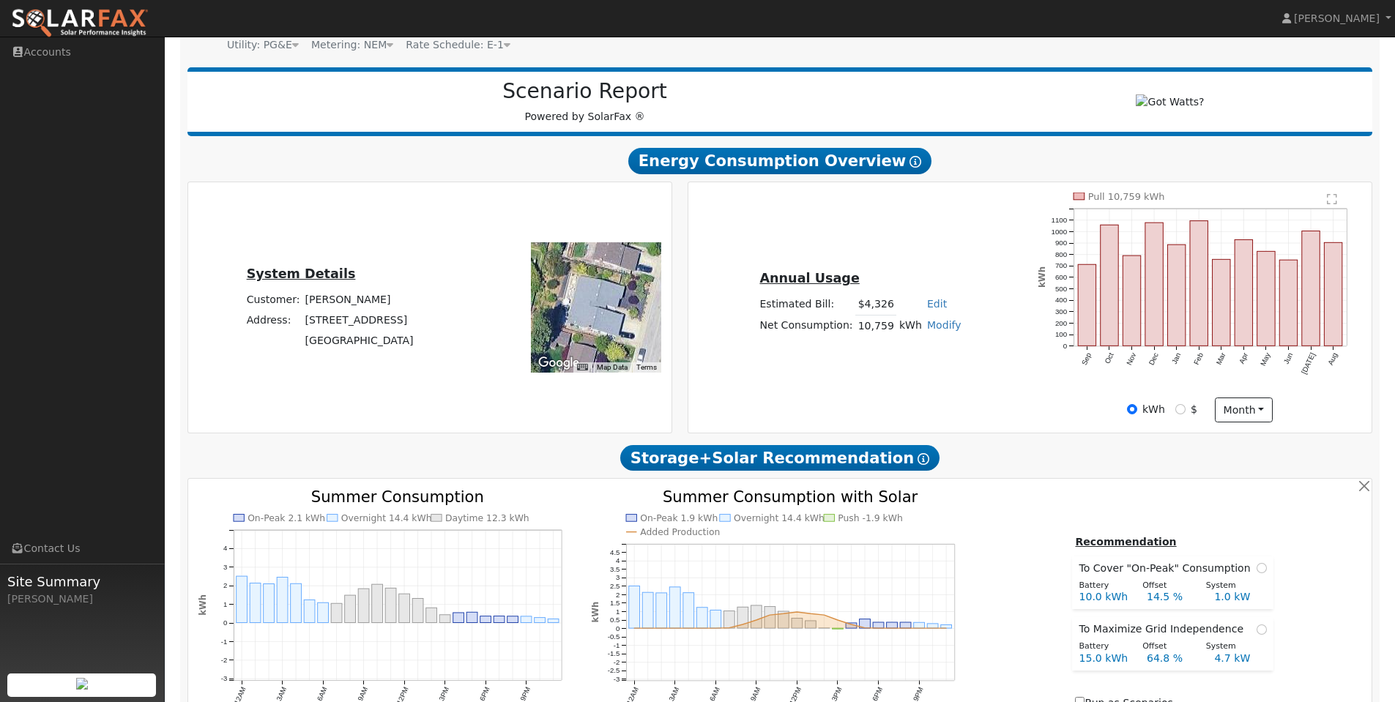
scroll to position [0, 0]
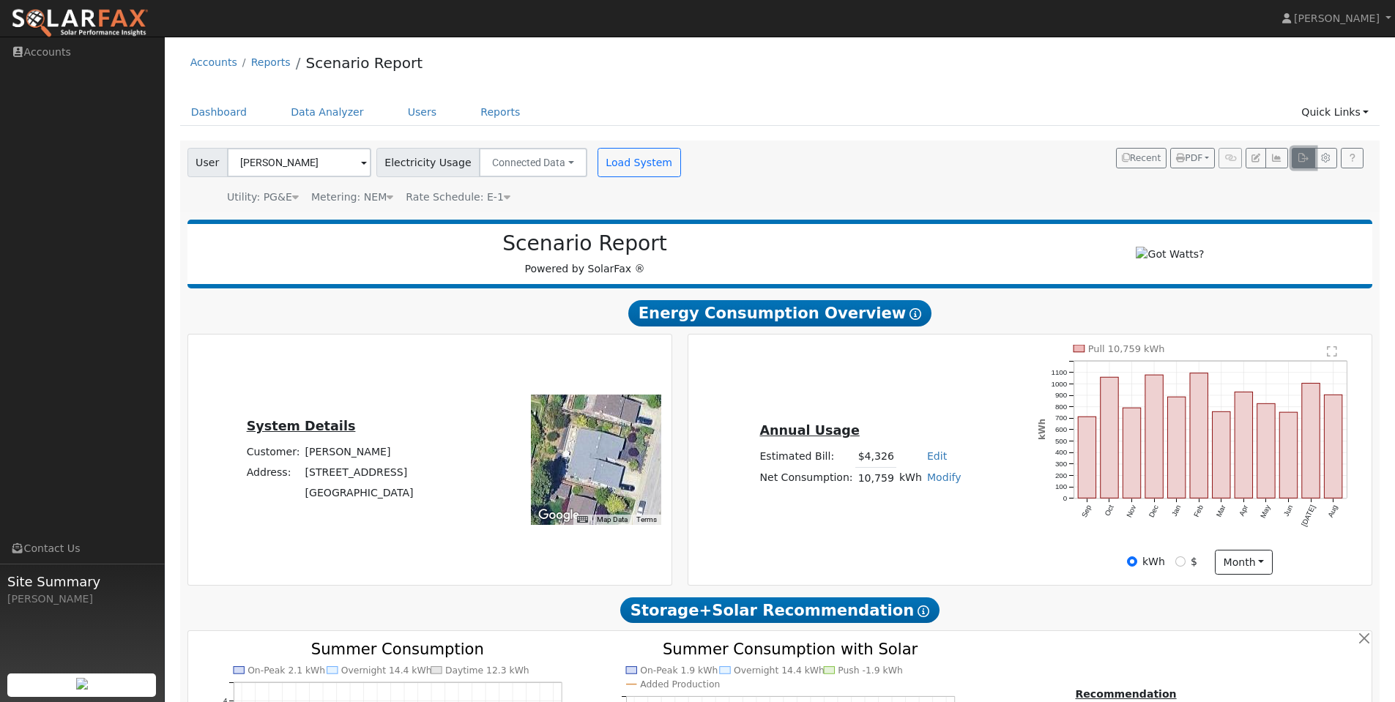
click at [1299, 155] on icon "button" at bounding box center [1303, 158] width 11 height 9
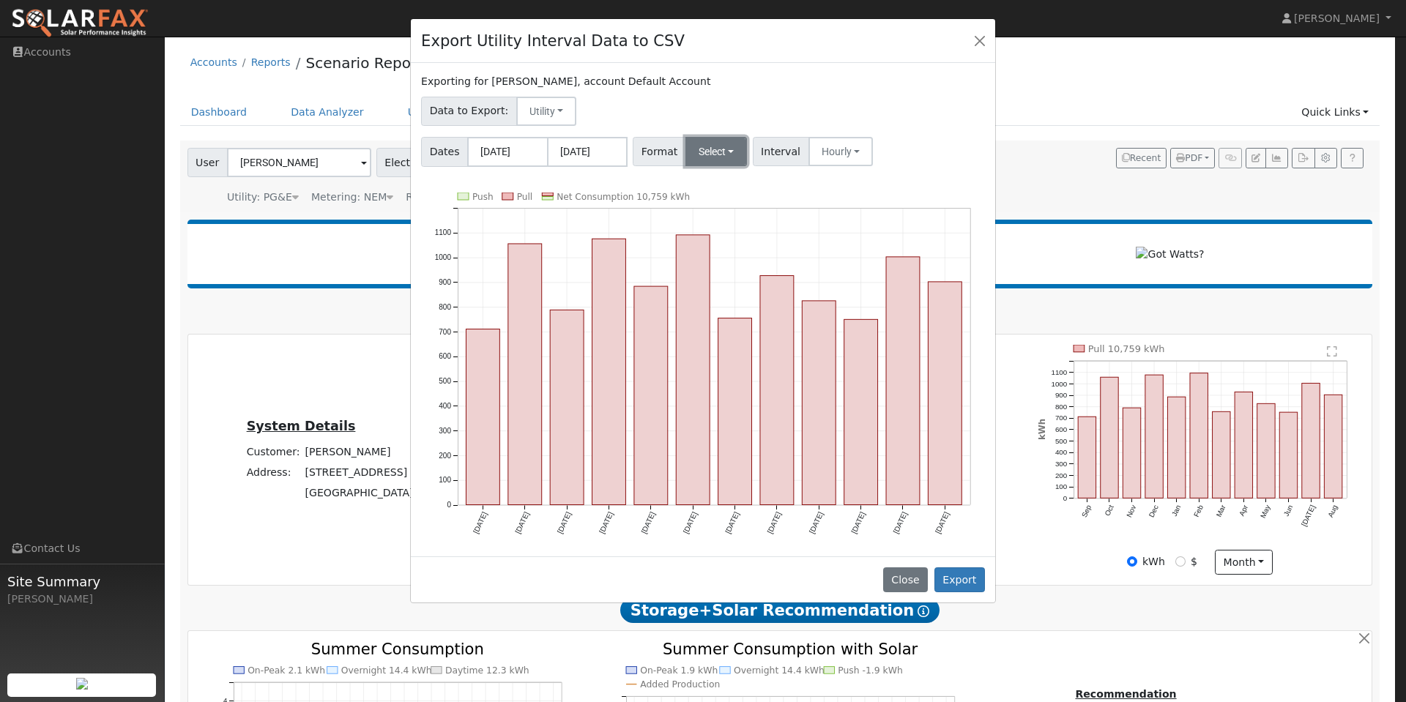
click at [698, 154] on button "Select" at bounding box center [717, 151] width 62 height 29
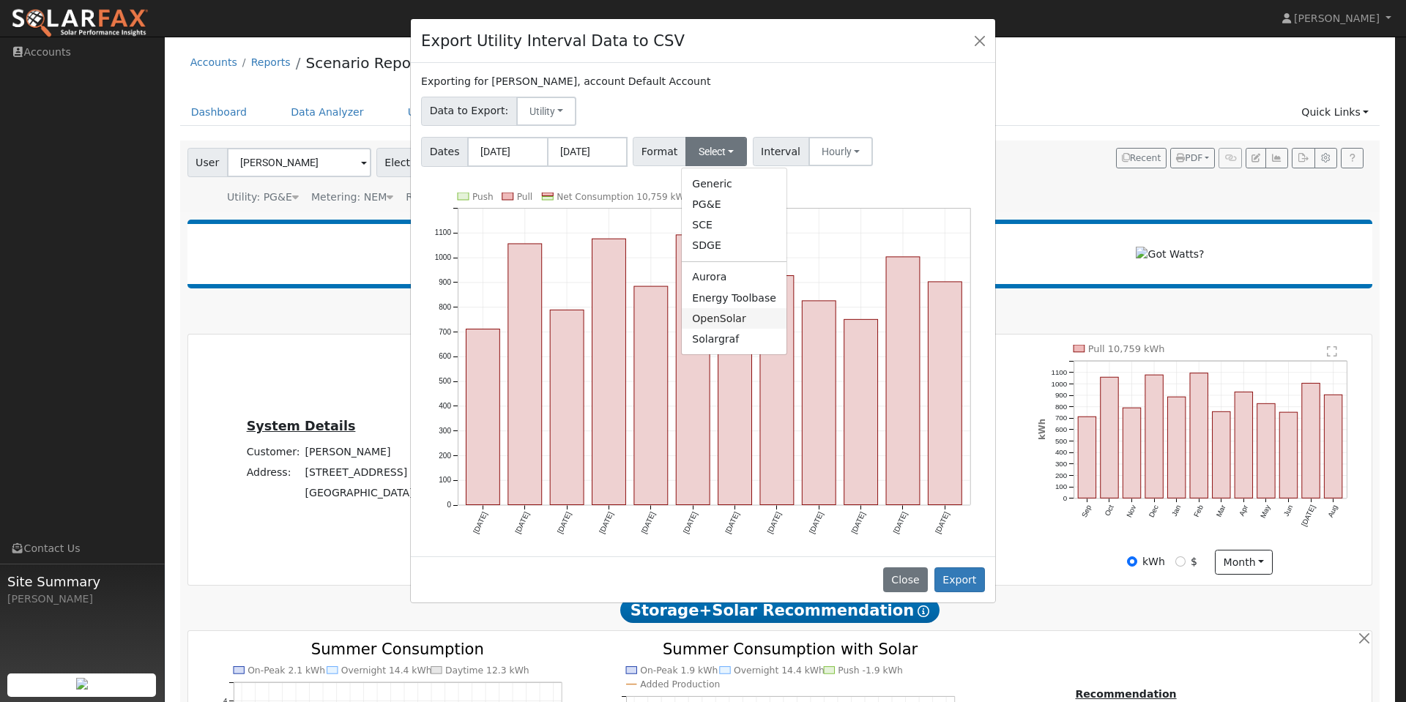
click at [723, 314] on link "OpenSolar" at bounding box center [734, 318] width 105 height 21
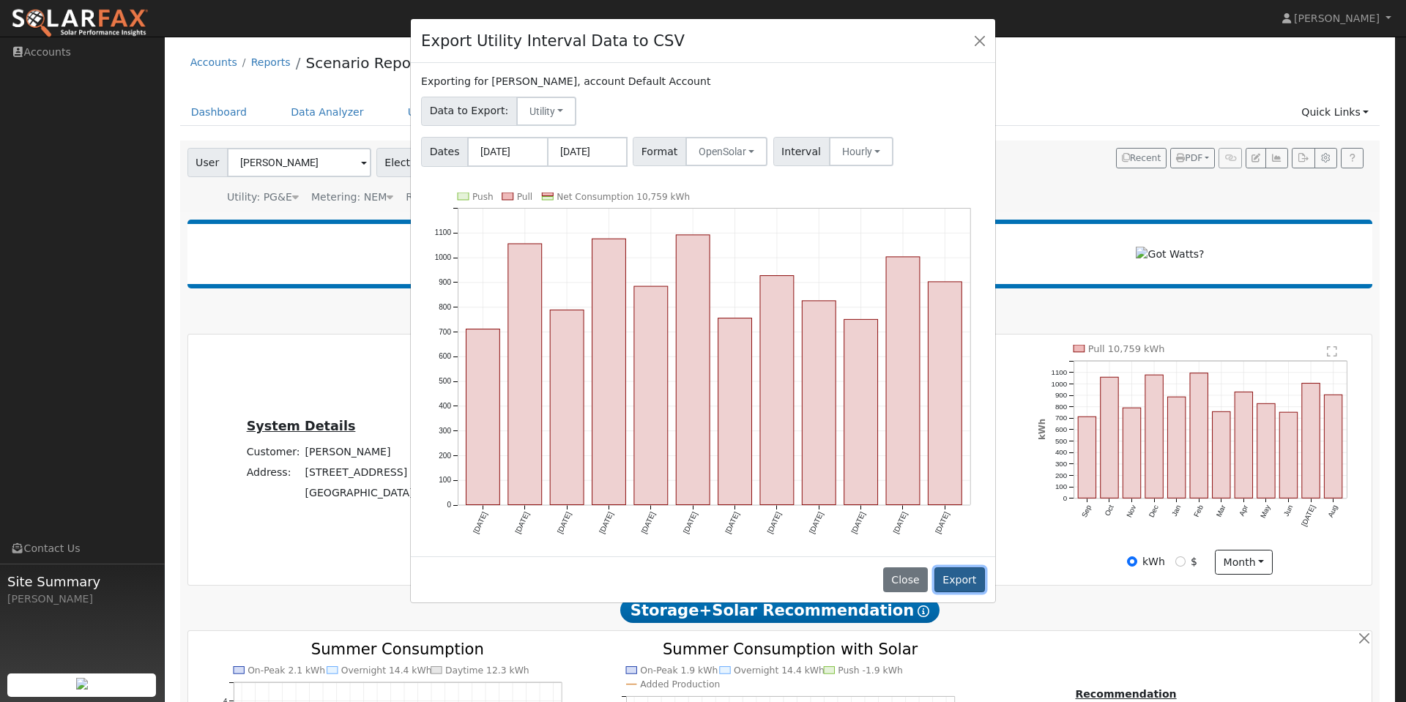
click at [961, 582] on button "Export" at bounding box center [960, 580] width 51 height 25
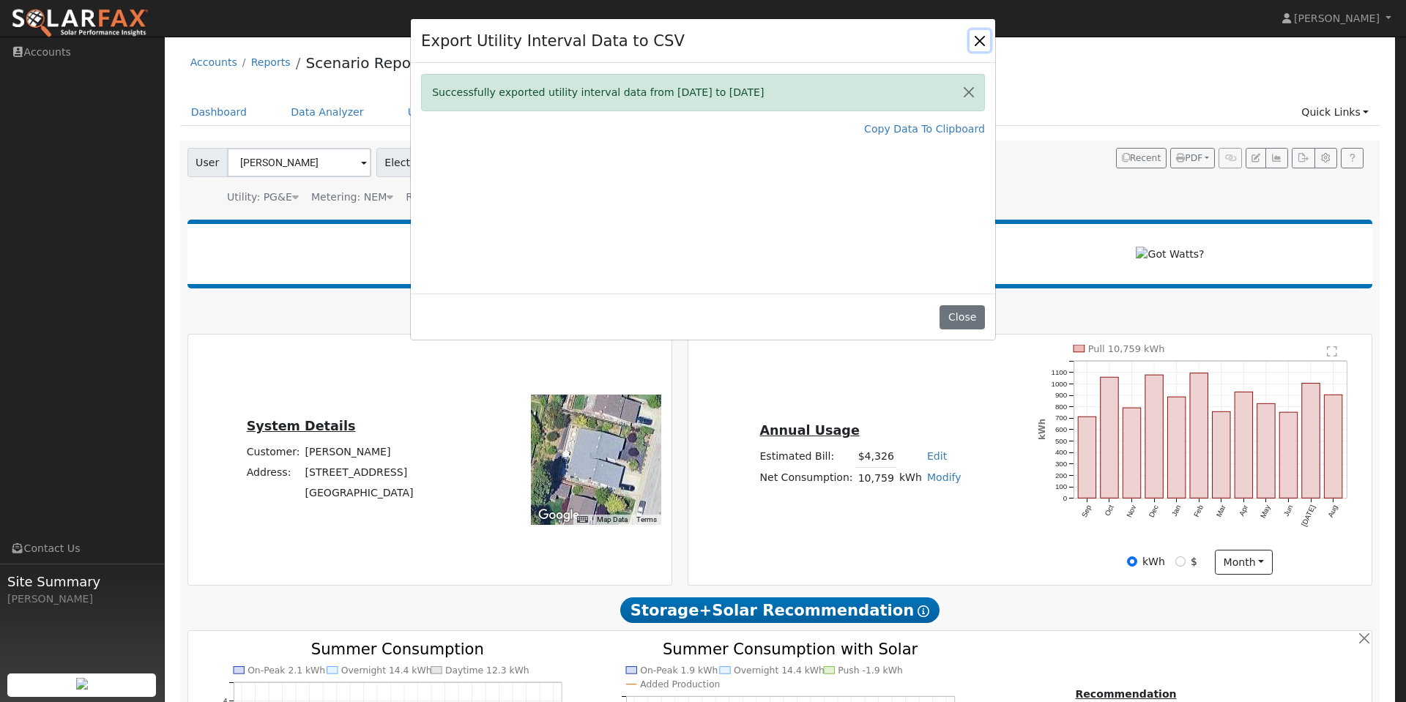
click at [979, 42] on button "Close" at bounding box center [980, 40] width 21 height 21
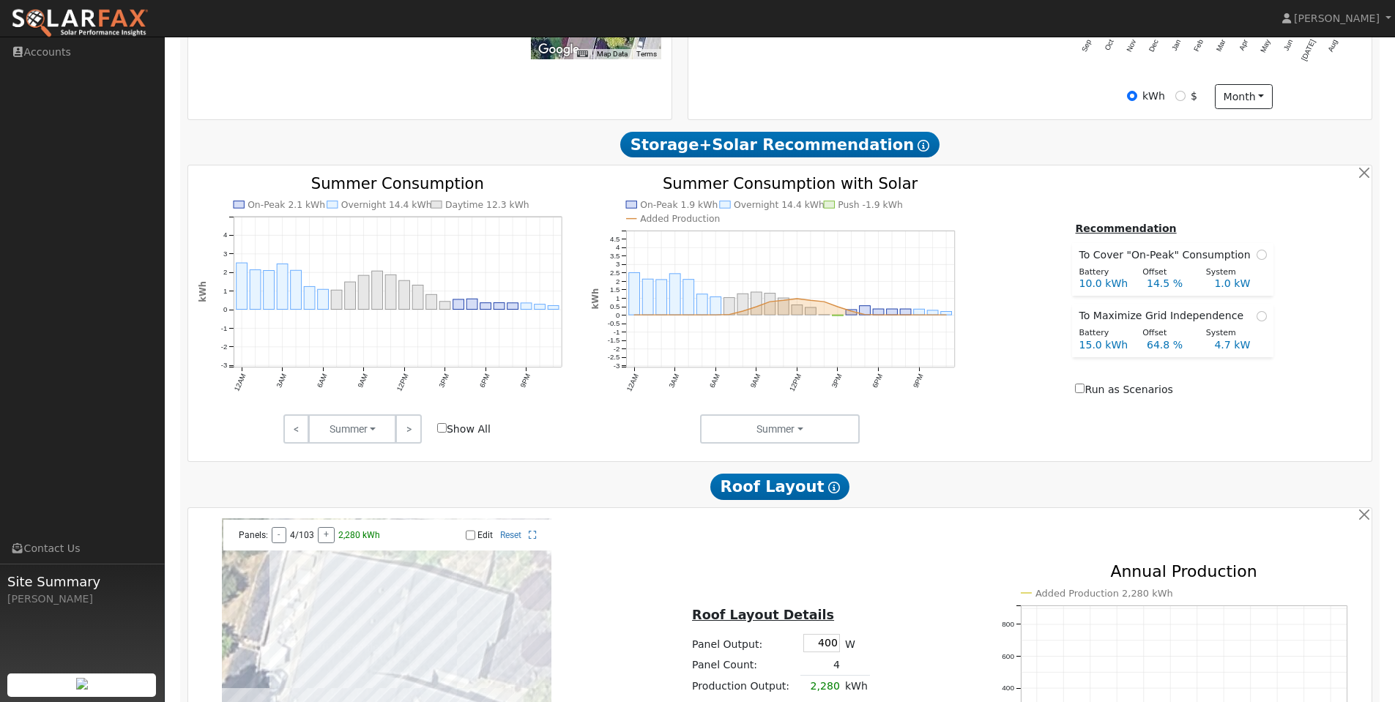
scroll to position [439, 0]
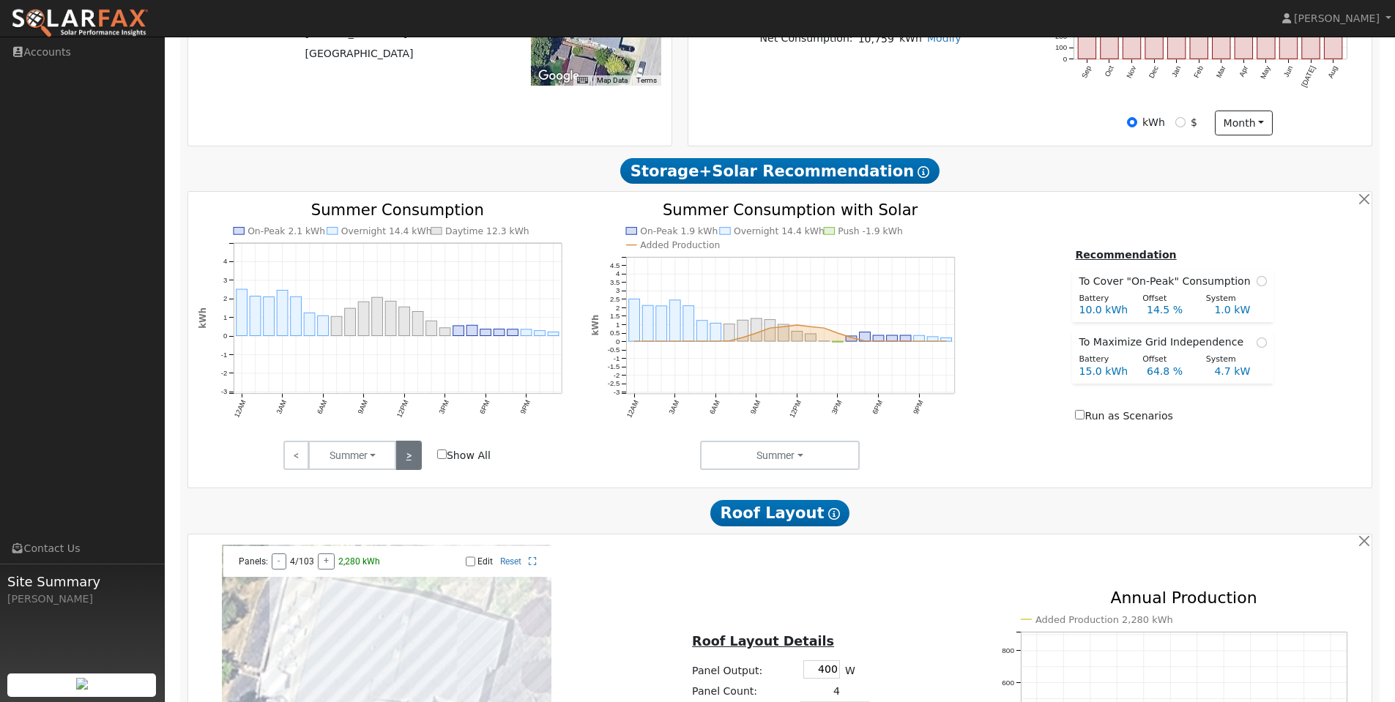
click at [410, 463] on link ">" at bounding box center [409, 455] width 26 height 29
click at [412, 459] on link ">" at bounding box center [409, 455] width 26 height 29
click at [408, 460] on link ">" at bounding box center [409, 455] width 26 height 29
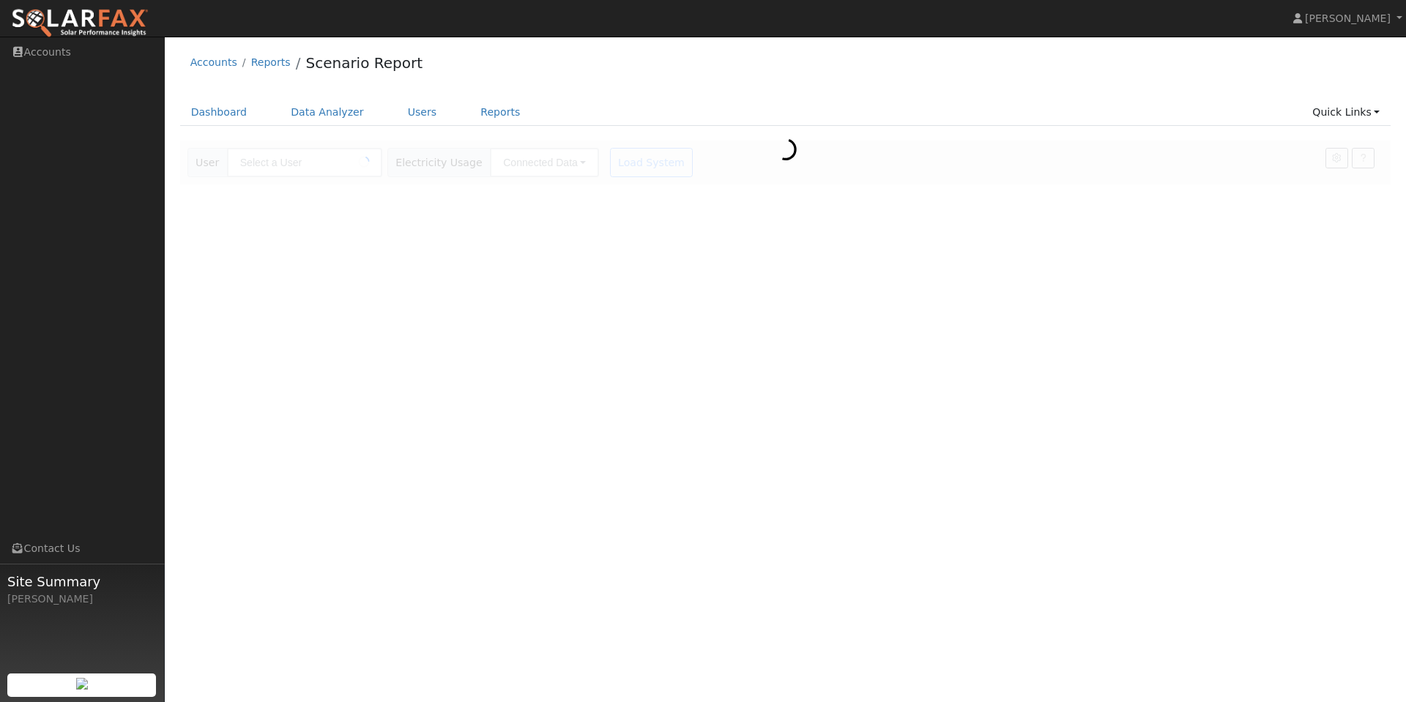
type input "[PERSON_NAME]"
